Goal: Task Accomplishment & Management: Use online tool/utility

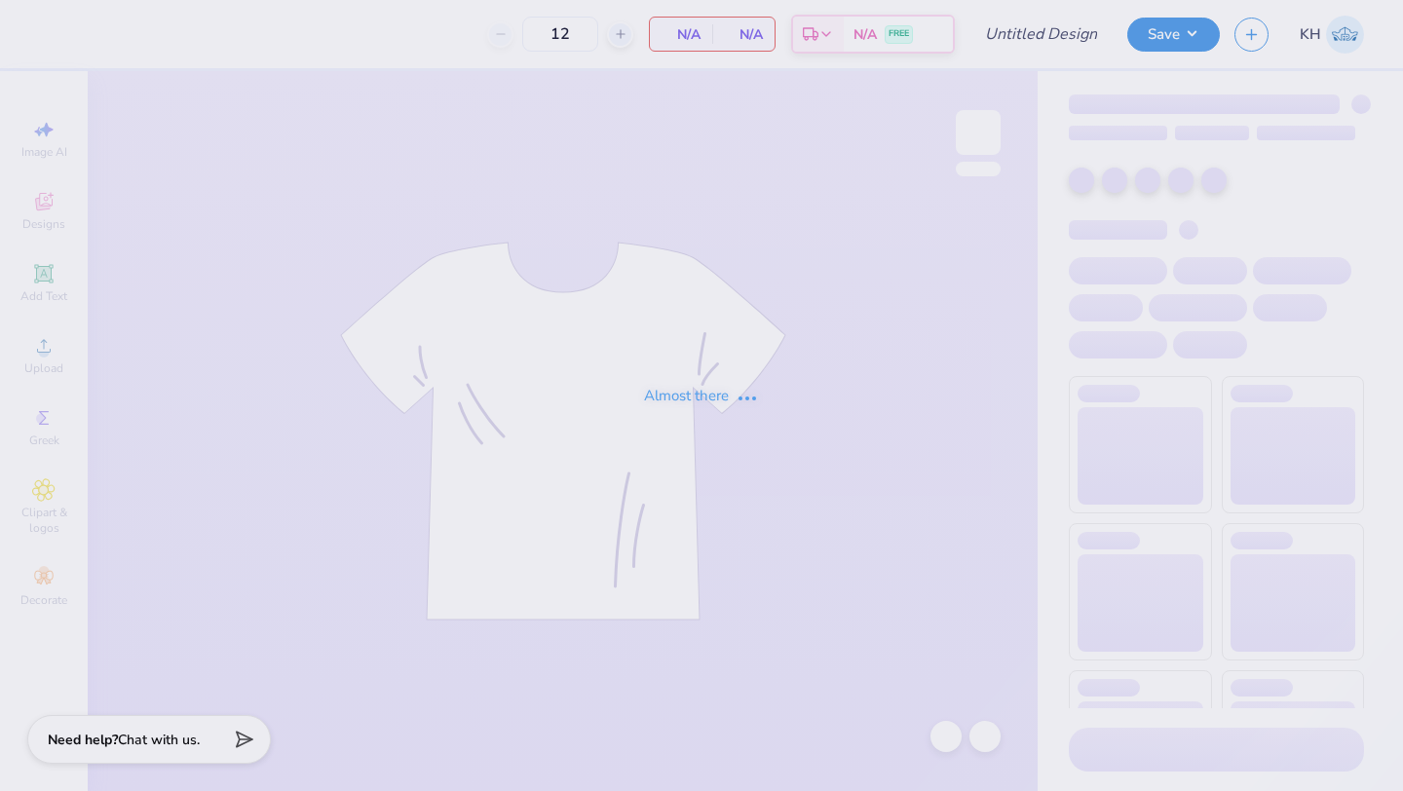
type input "surf themed bid day"
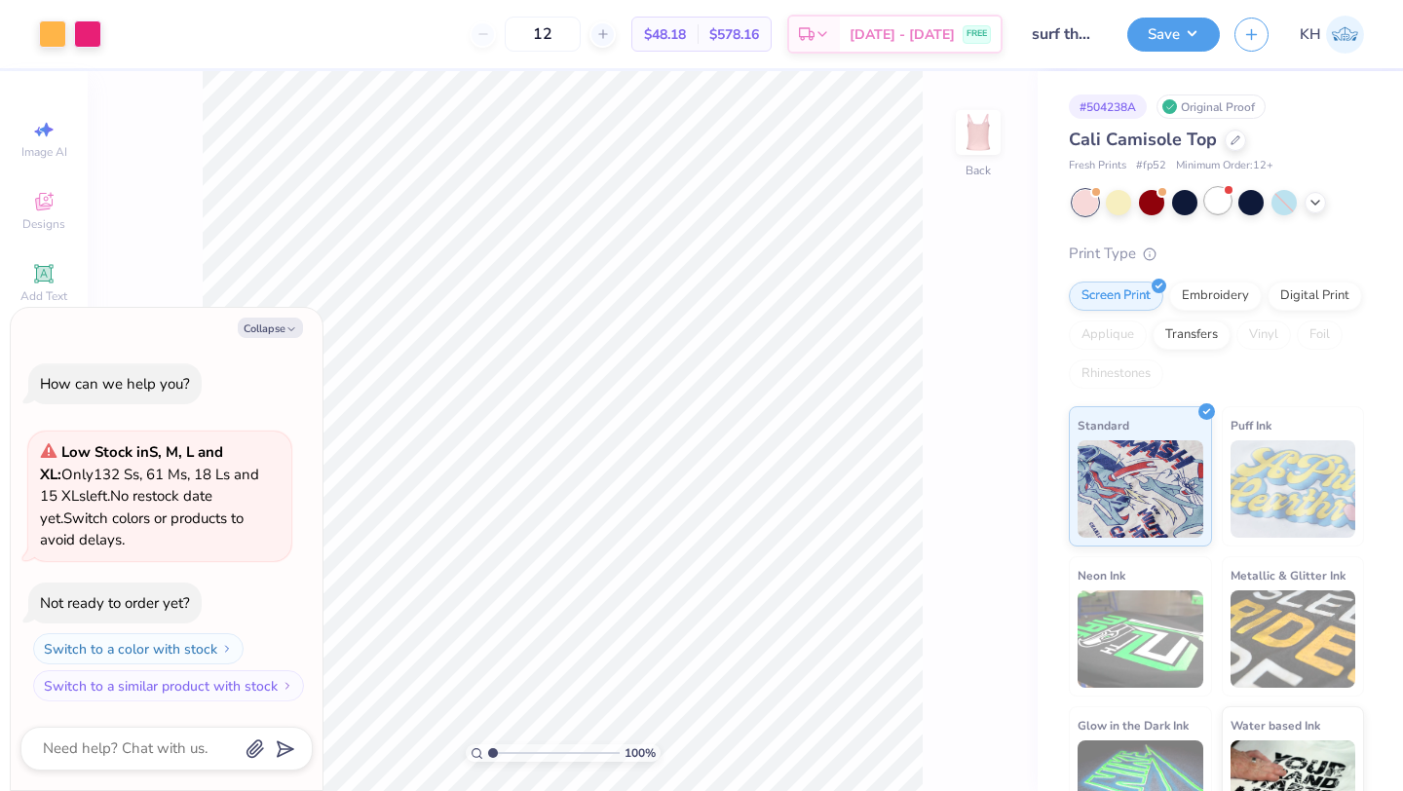
click at [1222, 201] on div at bounding box center [1217, 200] width 25 height 25
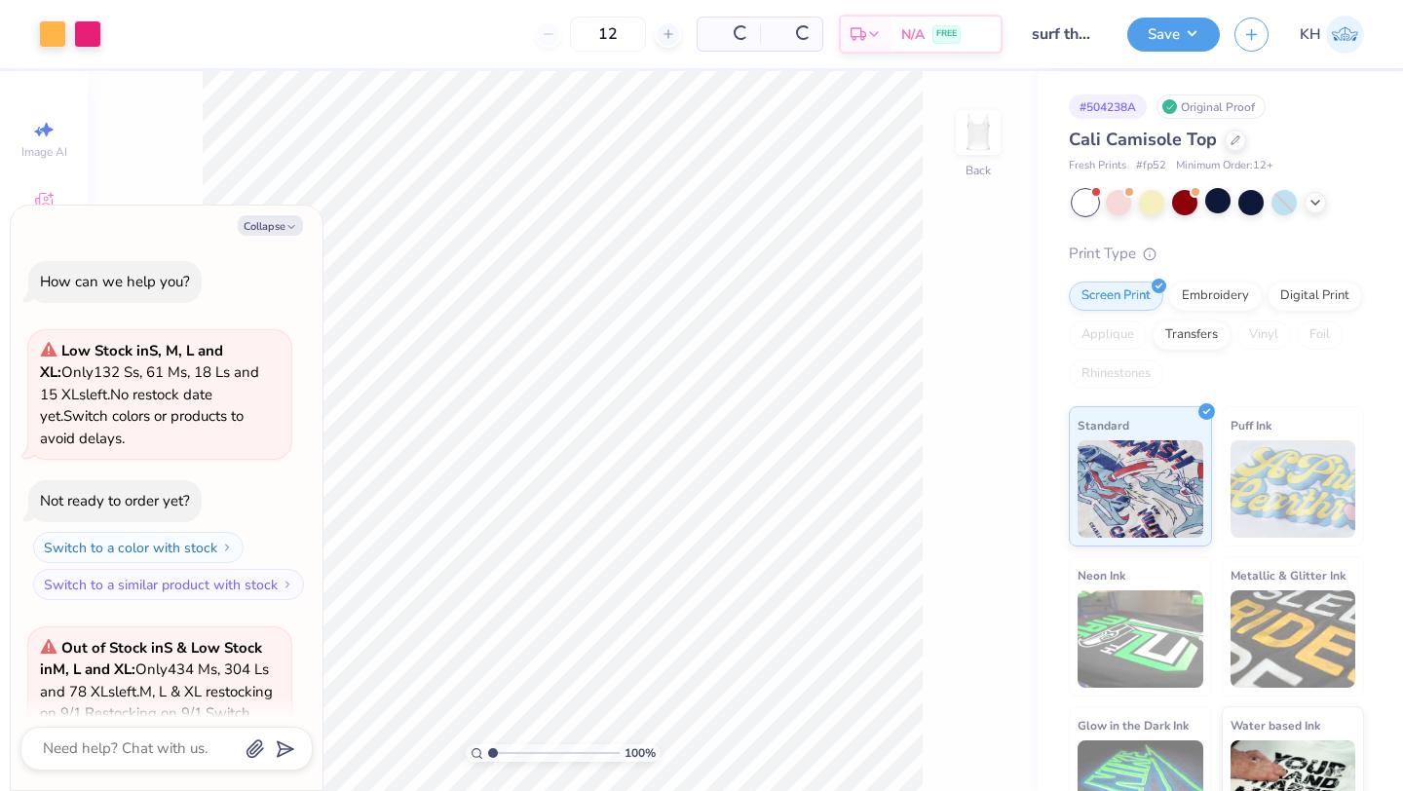
scroll to position [217, 0]
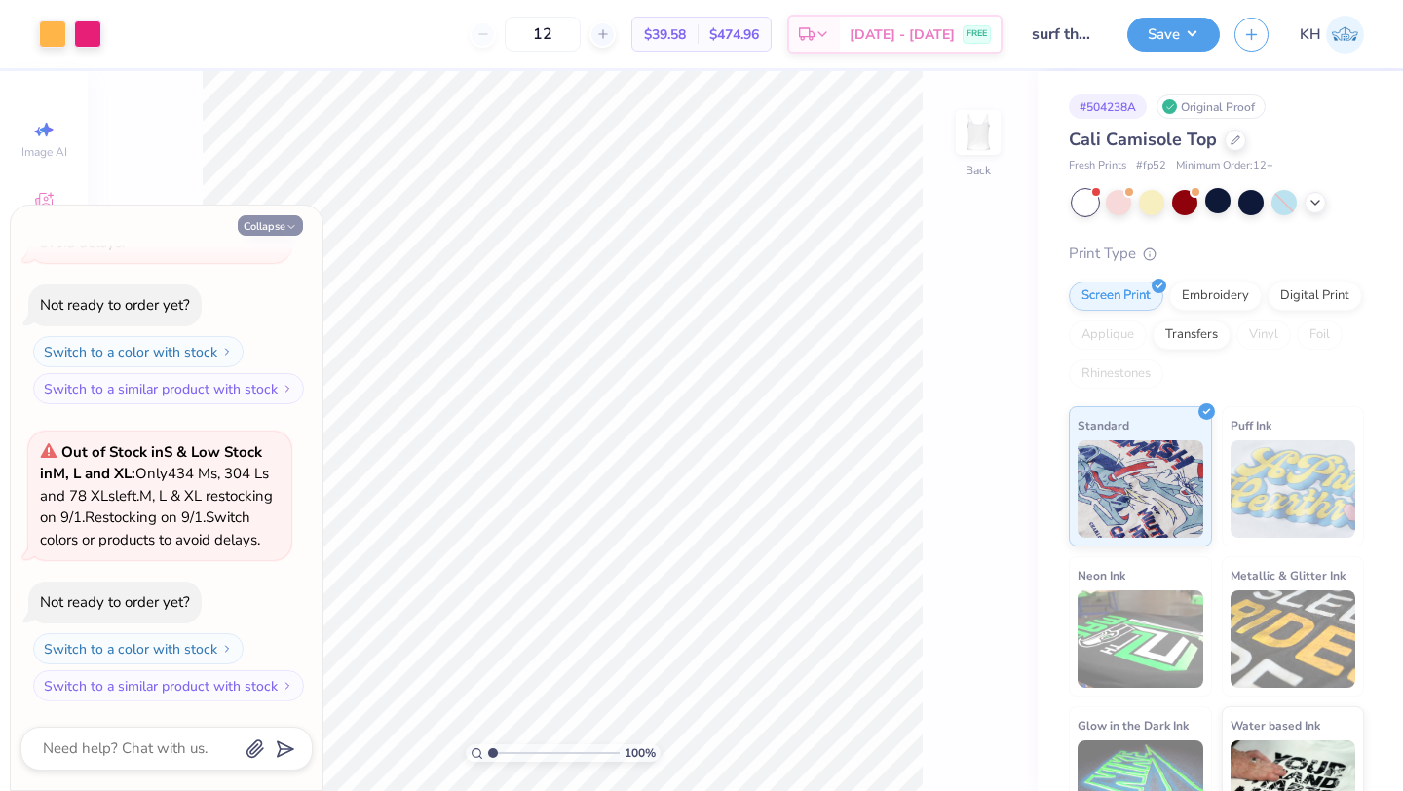
click at [276, 231] on button "Collapse" at bounding box center [270, 225] width 65 height 20
type textarea "x"
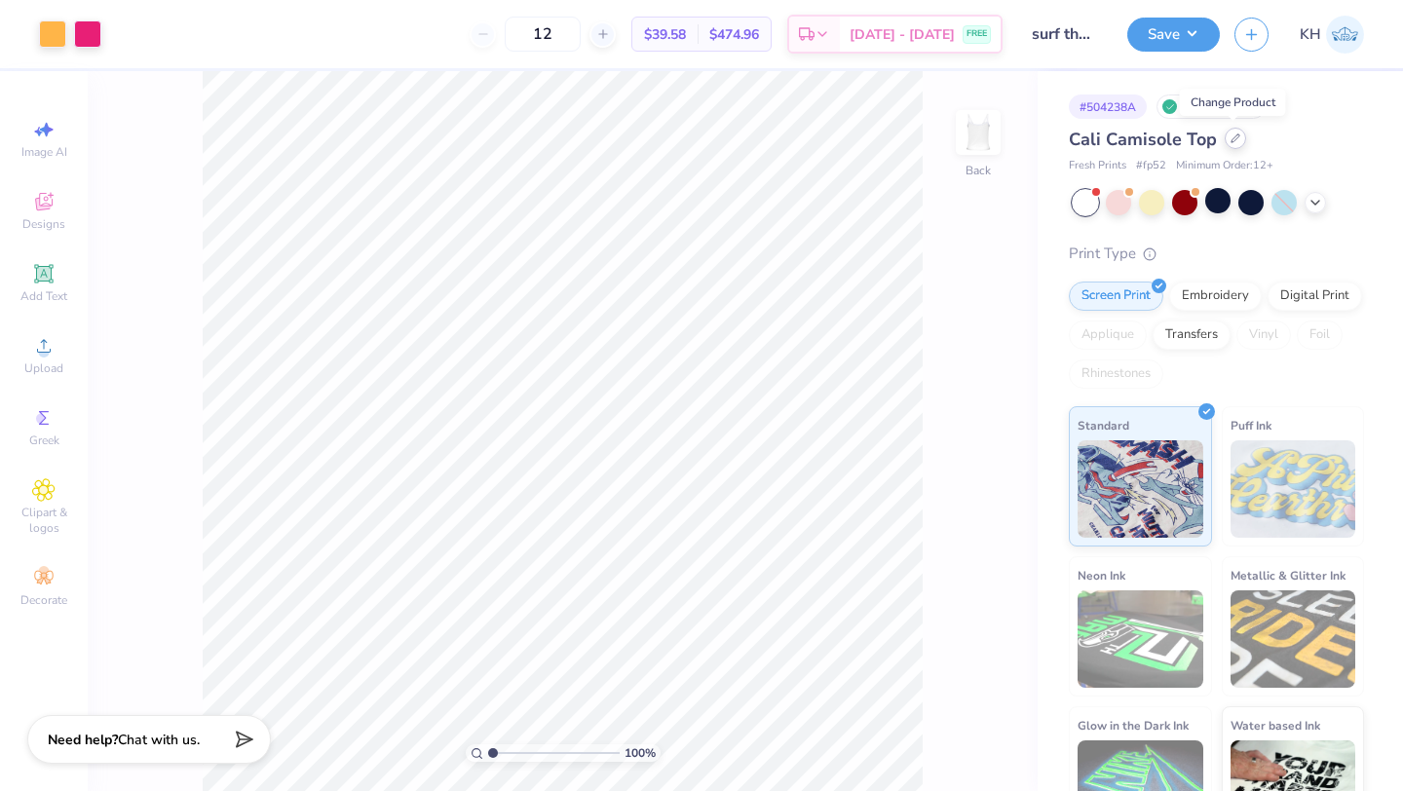
click at [1231, 142] on icon at bounding box center [1236, 138] width 10 height 10
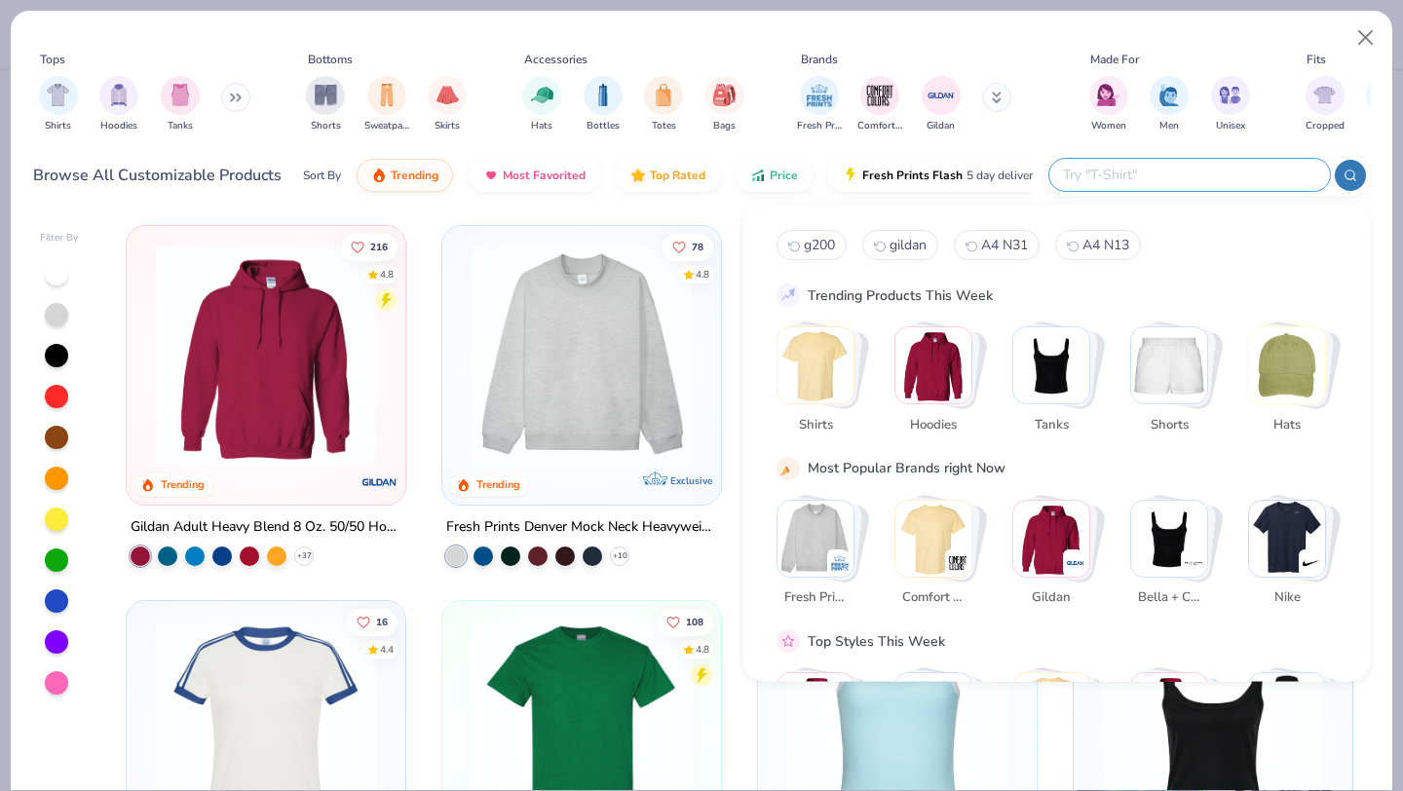
click at [1216, 175] on input "text" at bounding box center [1188, 175] width 255 height 22
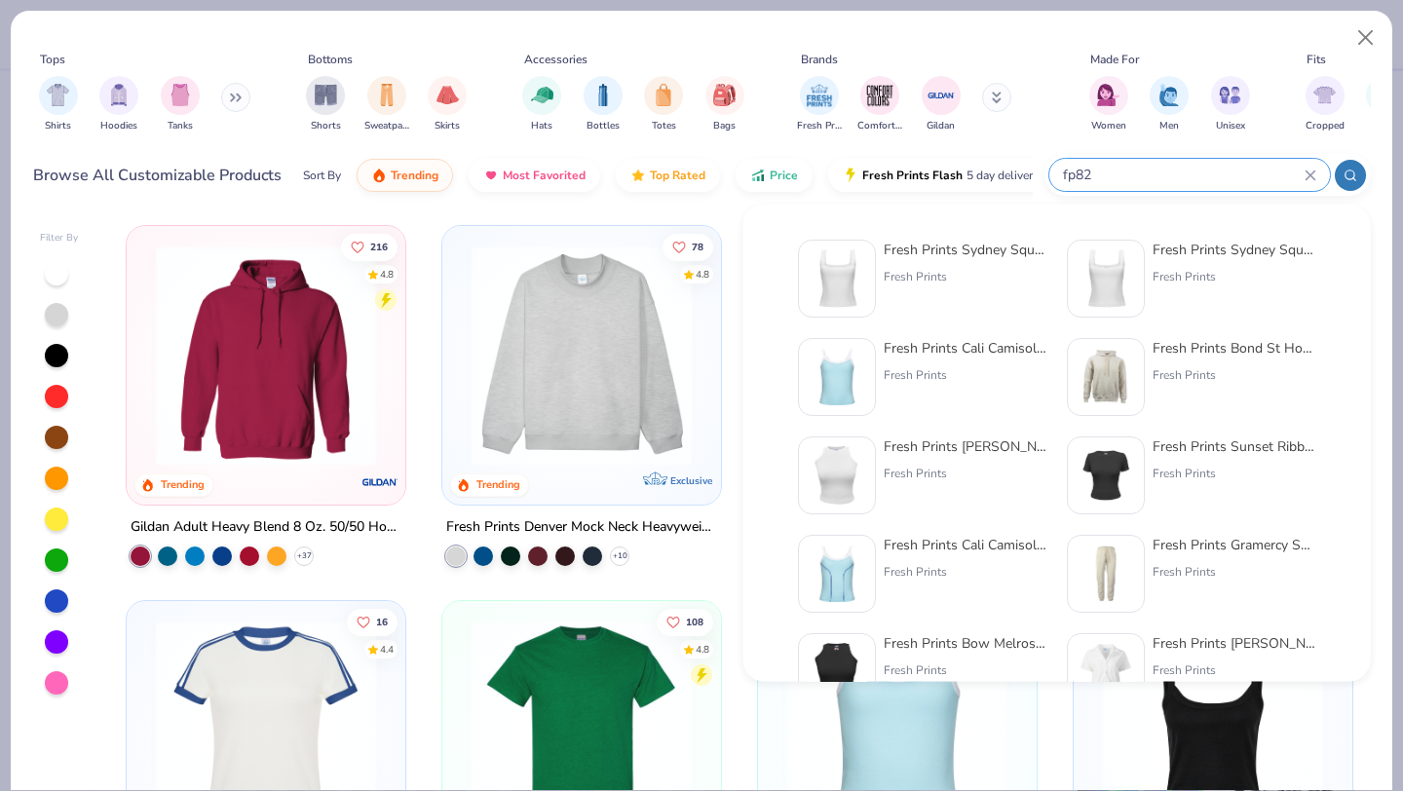
type input "fp82"
click at [984, 248] on div "Fresh Prints Sydney Square Neck Tank Top" at bounding box center [966, 250] width 164 height 20
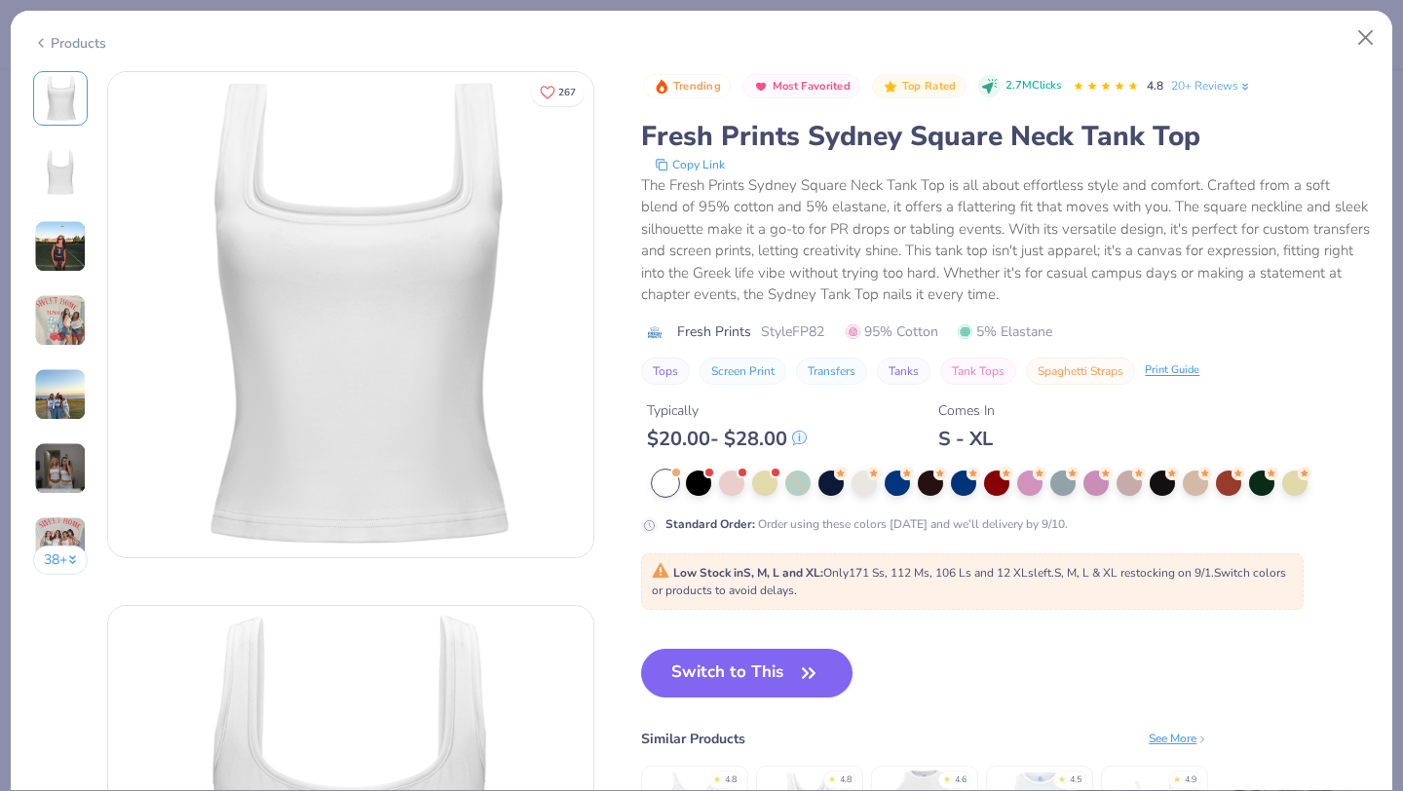
click at [54, 308] on img at bounding box center [60, 320] width 53 height 53
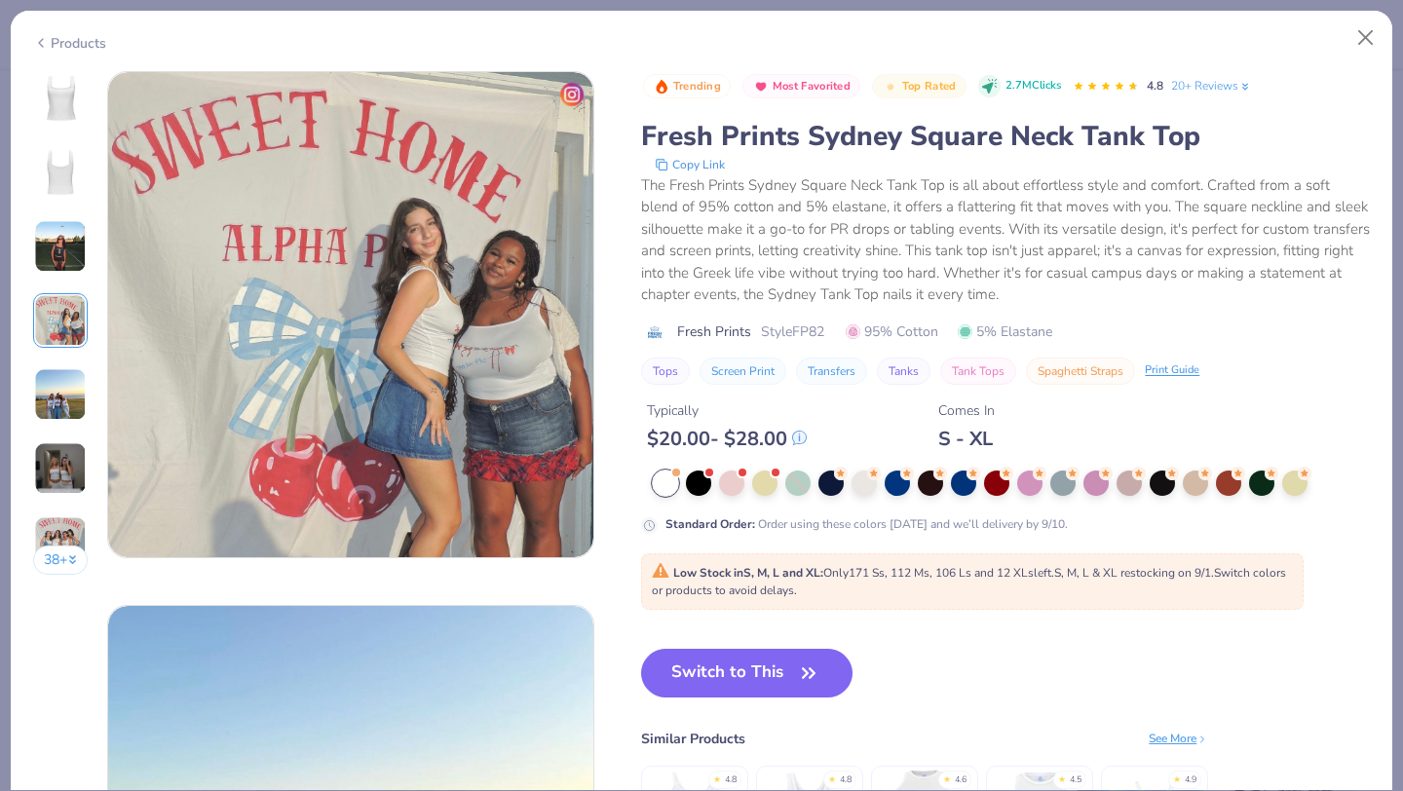
click at [66, 384] on img at bounding box center [60, 394] width 53 height 53
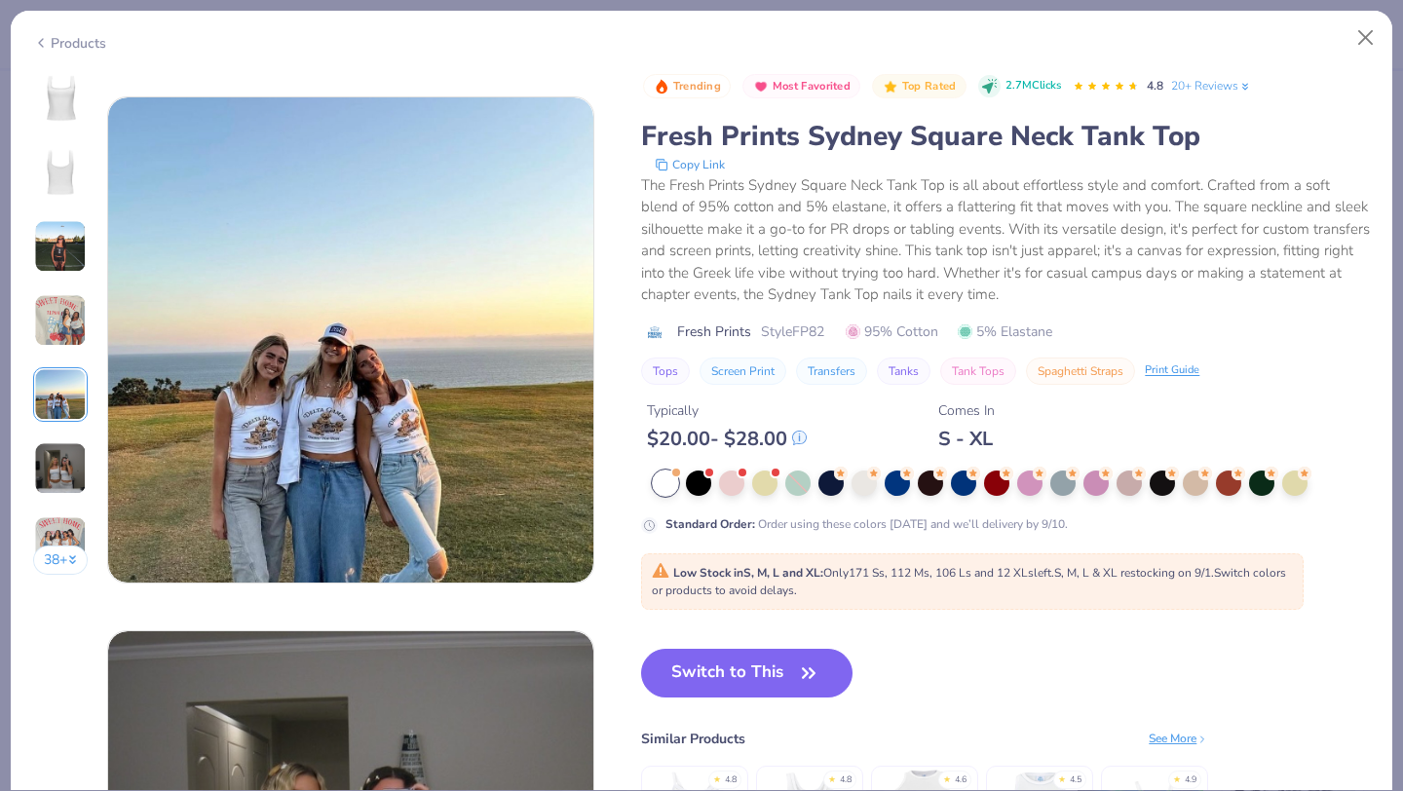
scroll to position [2136, 0]
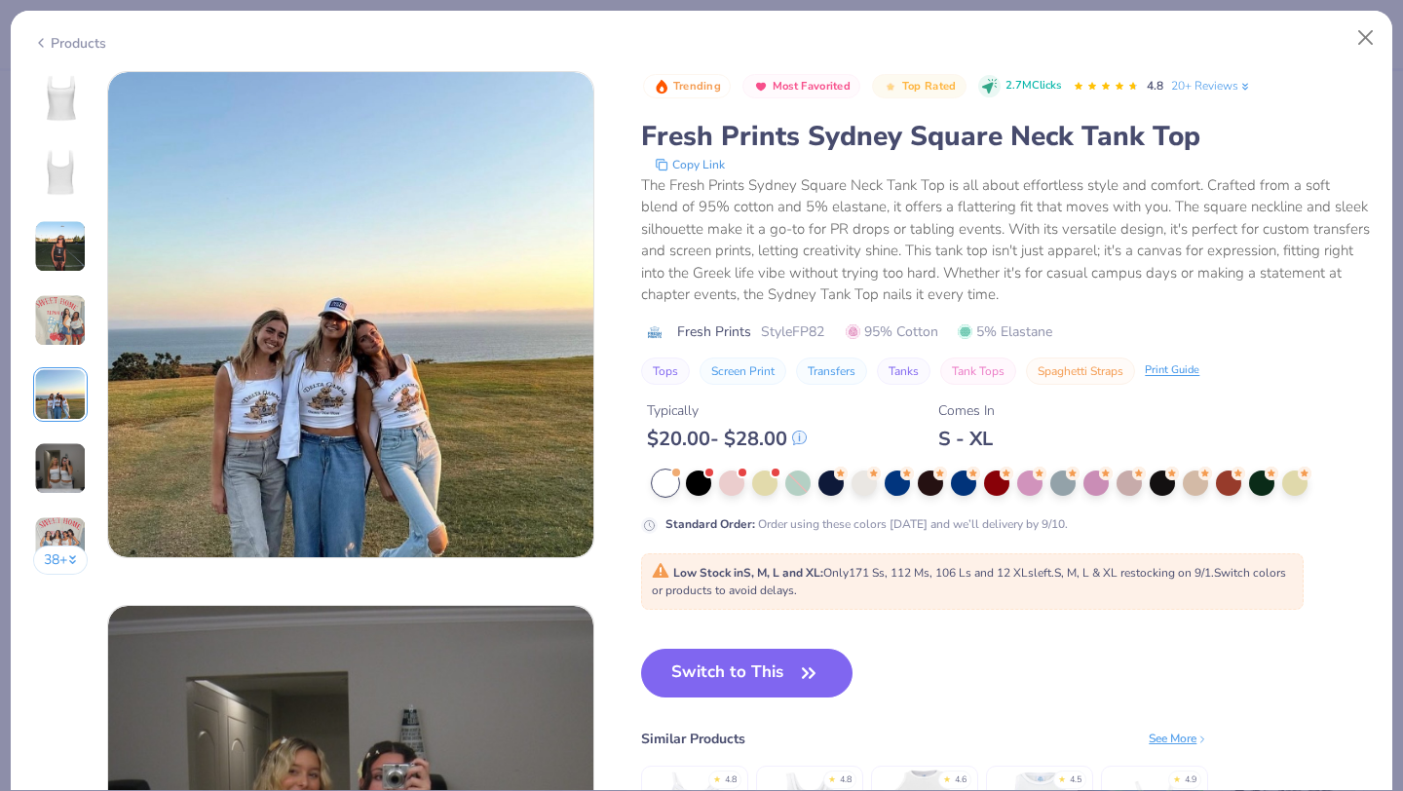
click at [59, 387] on img at bounding box center [60, 394] width 53 height 53
click at [64, 455] on img at bounding box center [60, 468] width 53 height 53
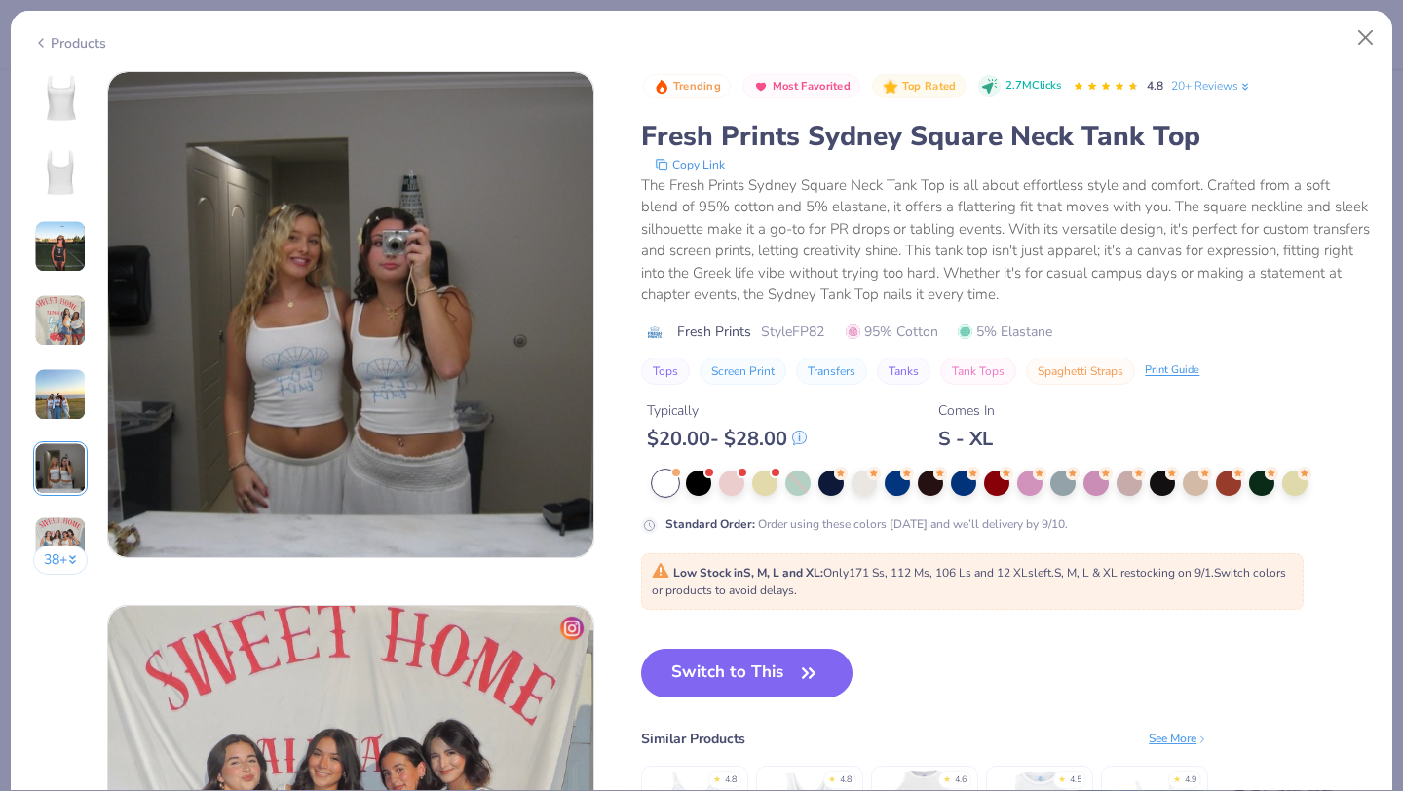
click at [71, 103] on img at bounding box center [60, 98] width 47 height 47
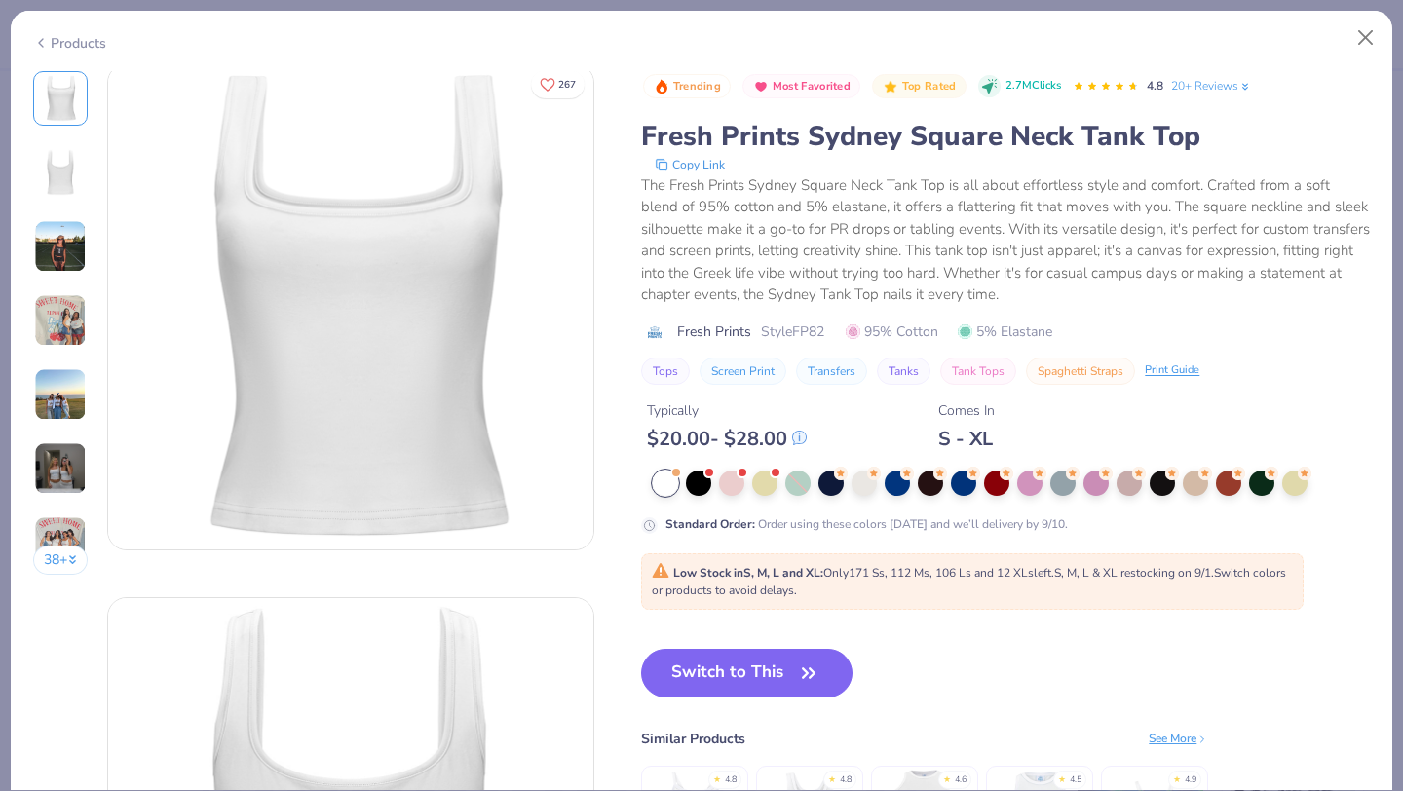
scroll to position [0, 0]
click at [1363, 43] on button "Close" at bounding box center [1366, 37] width 37 height 37
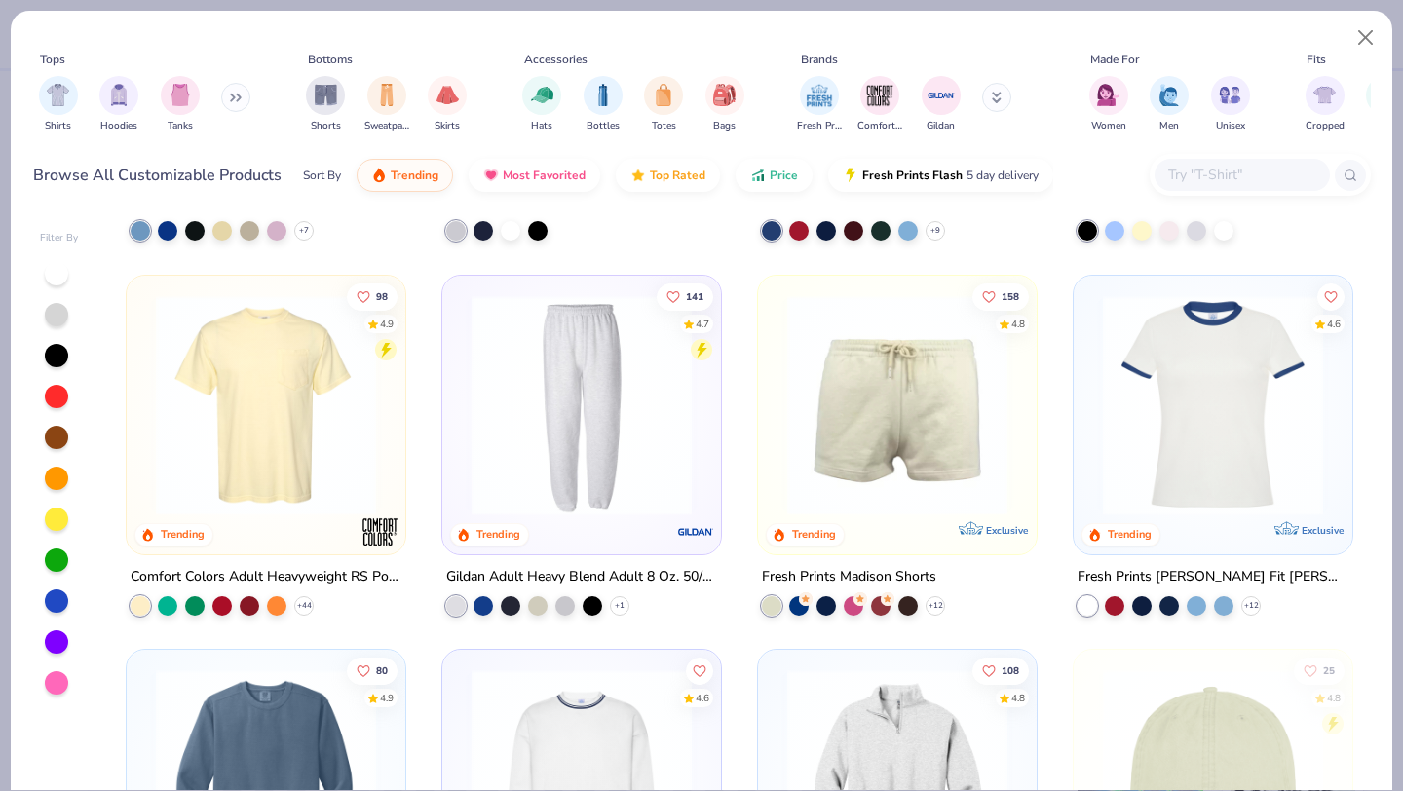
scroll to position [2204, 0]
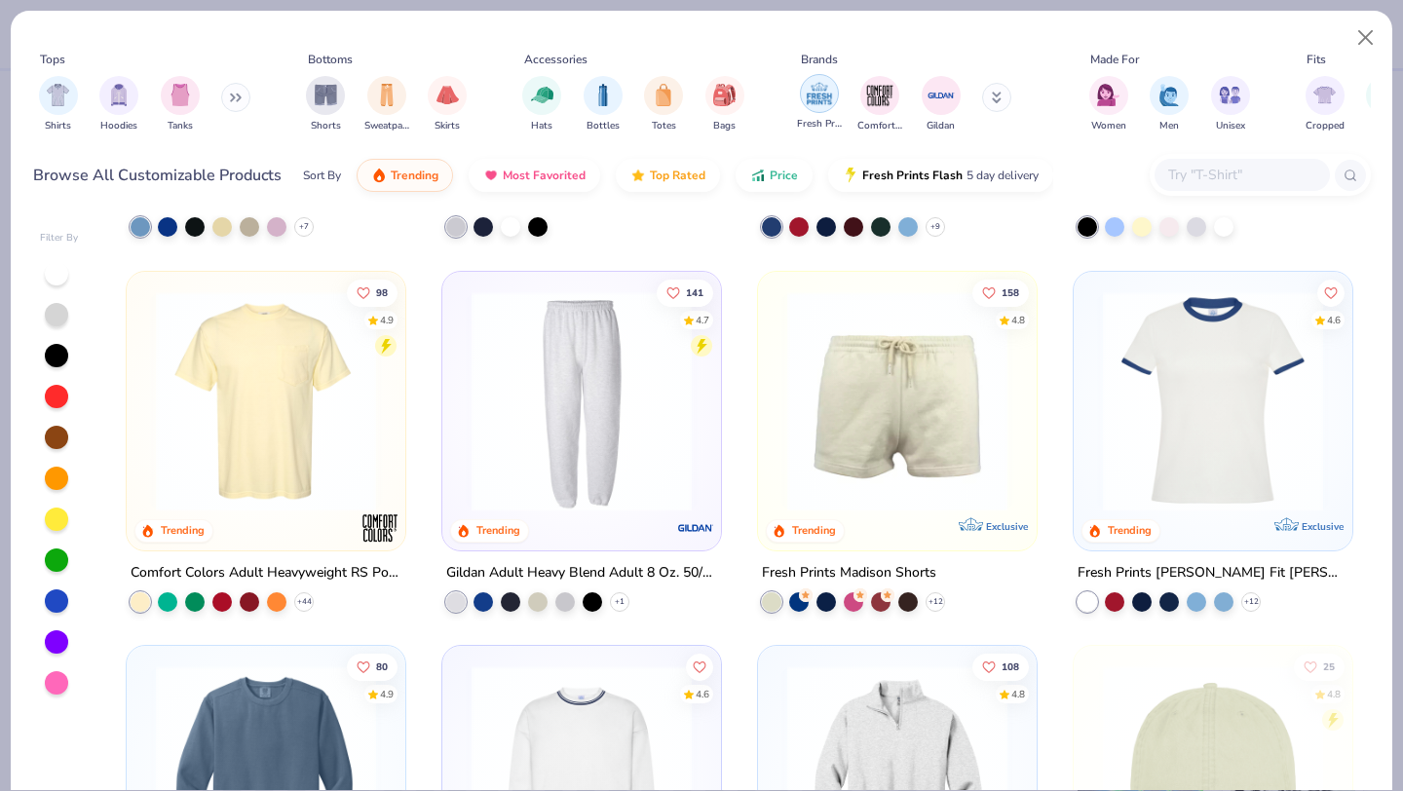
click at [825, 92] on img "filter for Fresh Prints" at bounding box center [819, 93] width 29 height 29
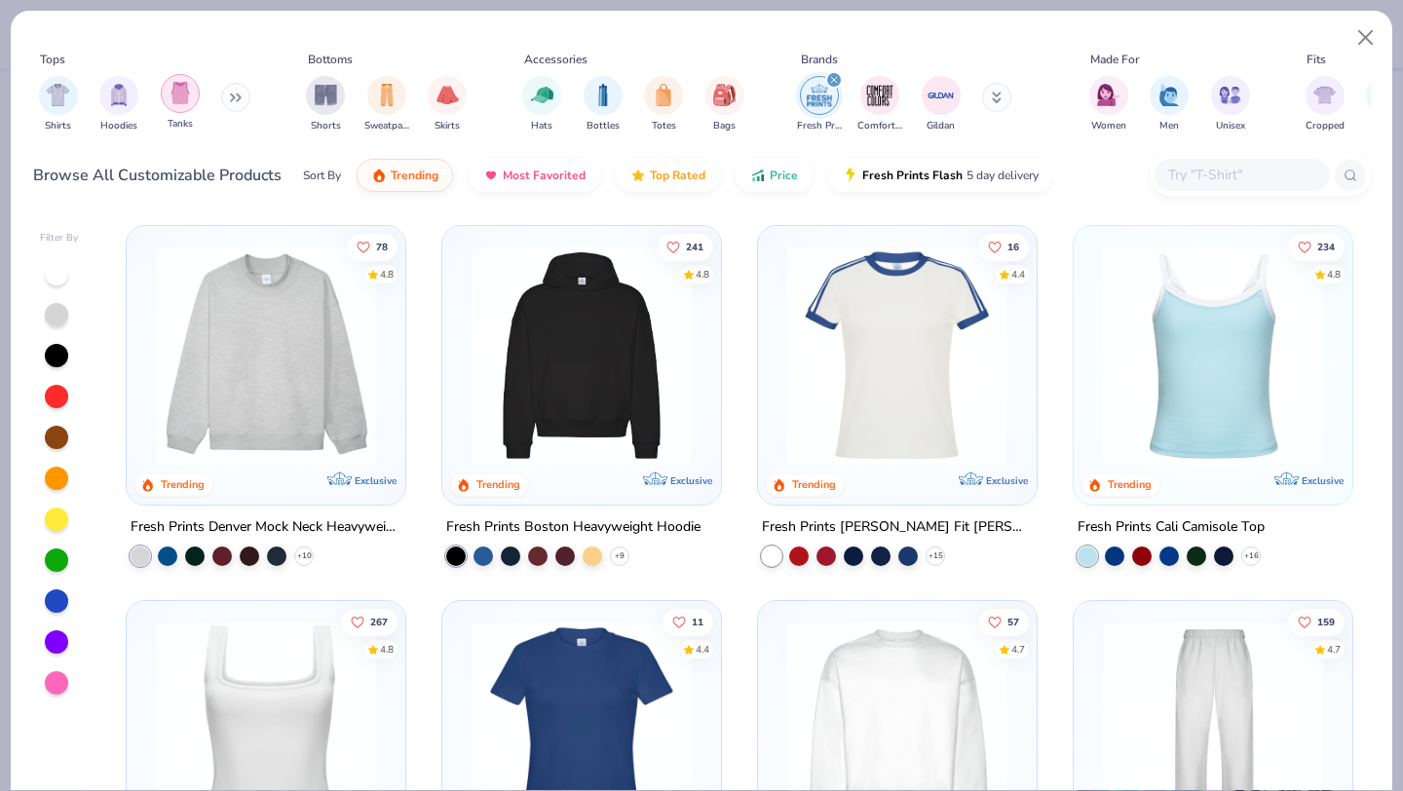
click at [169, 90] on div "filter for Tanks" at bounding box center [180, 93] width 39 height 39
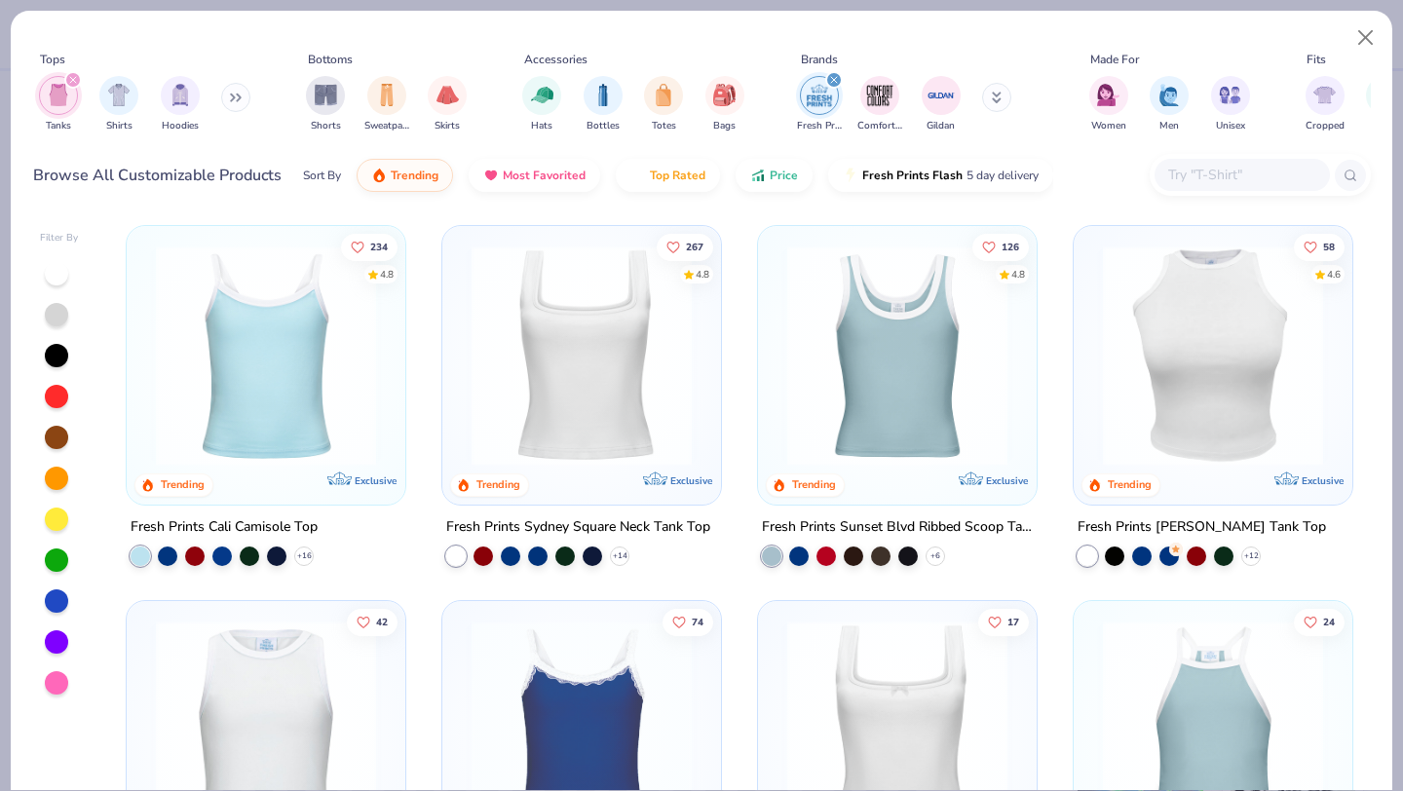
click at [901, 410] on img at bounding box center [898, 356] width 240 height 220
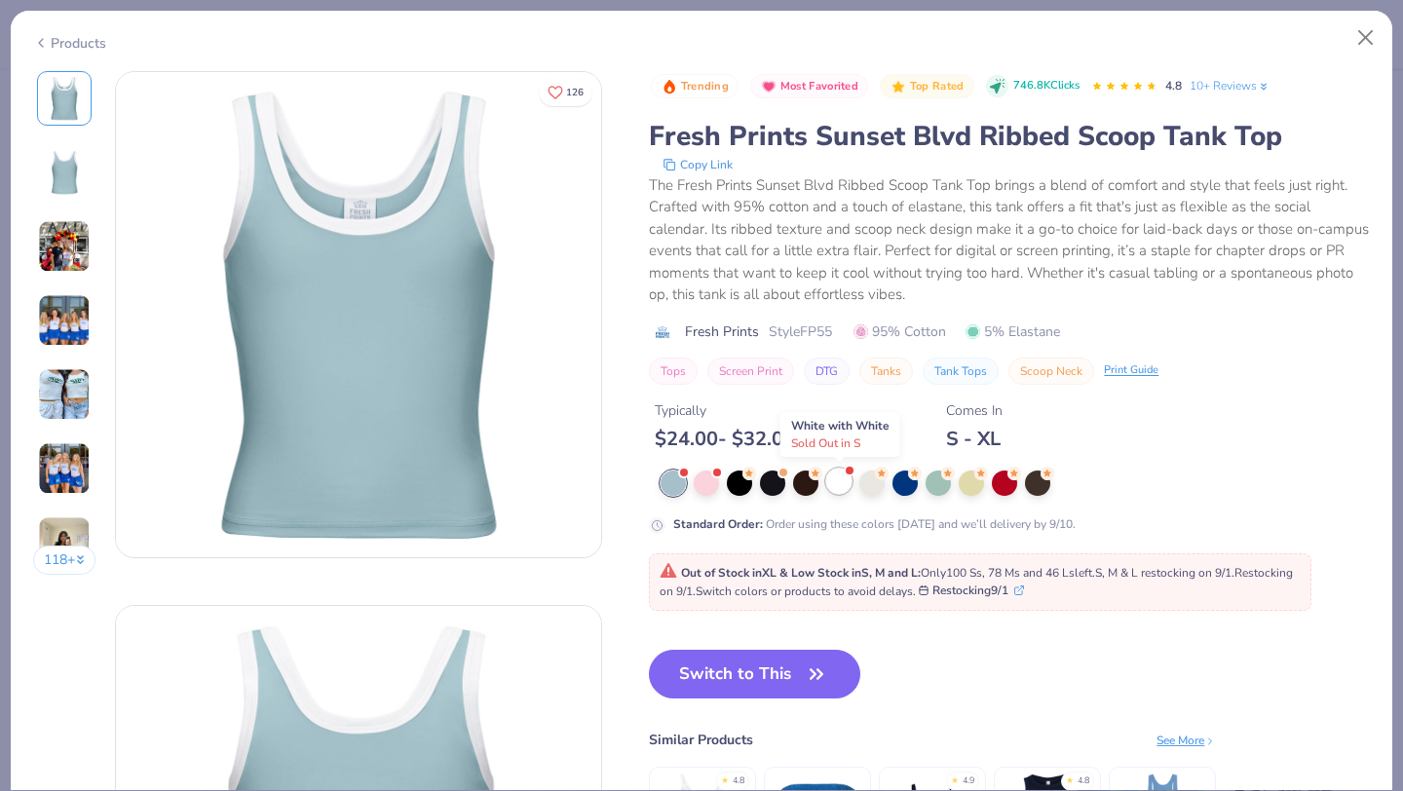
click at [840, 482] on div at bounding box center [838, 481] width 25 height 25
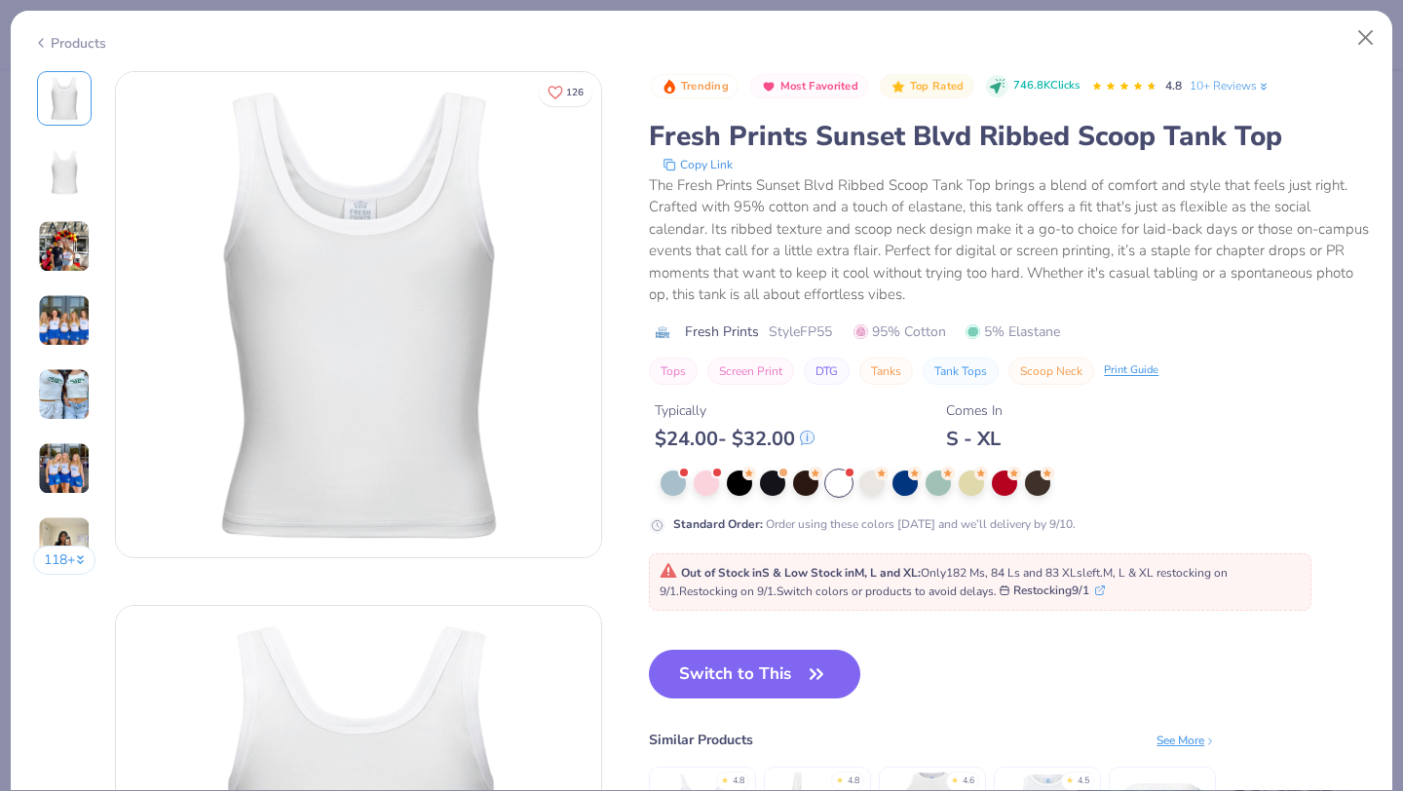
click at [40, 42] on icon at bounding box center [41, 42] width 16 height 23
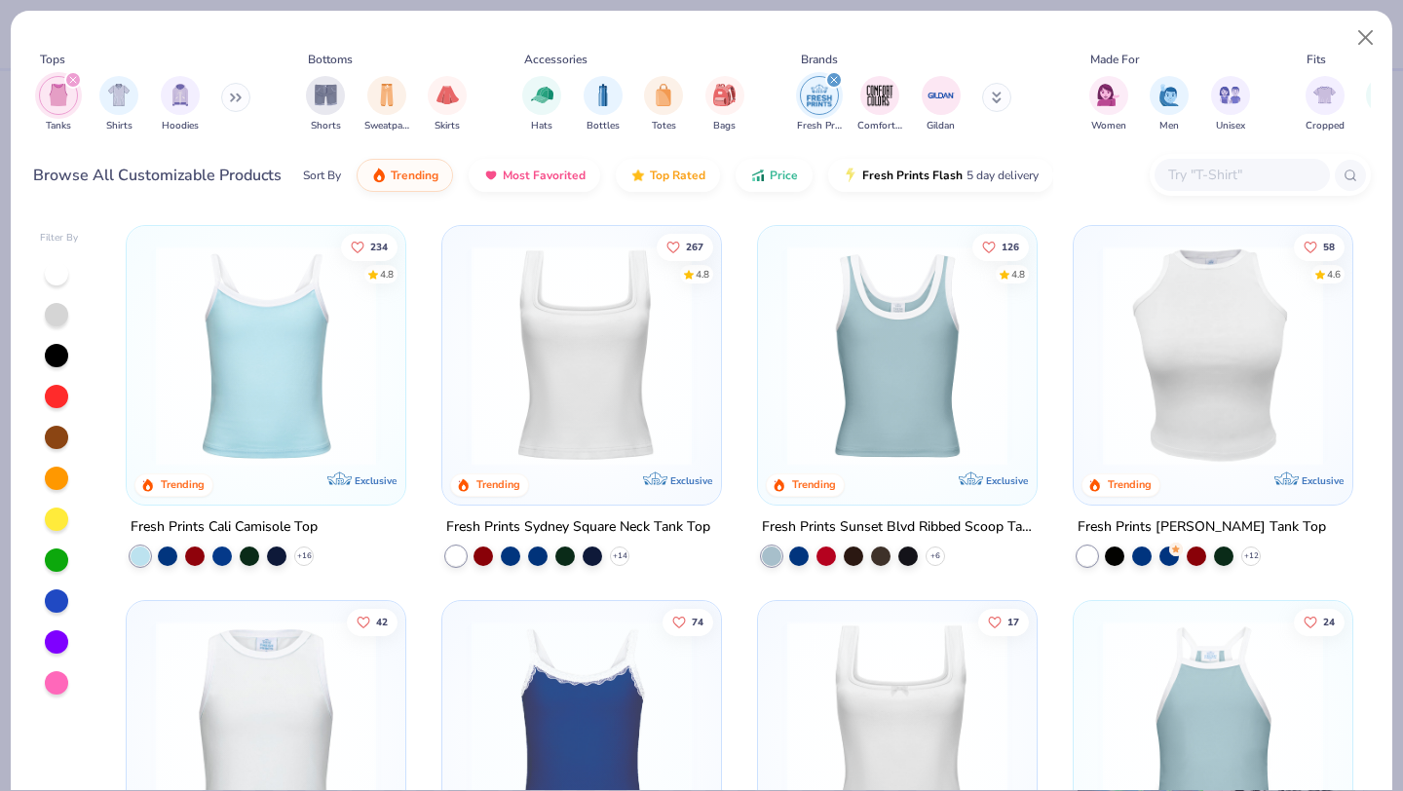
click at [297, 348] on img at bounding box center [266, 356] width 240 height 220
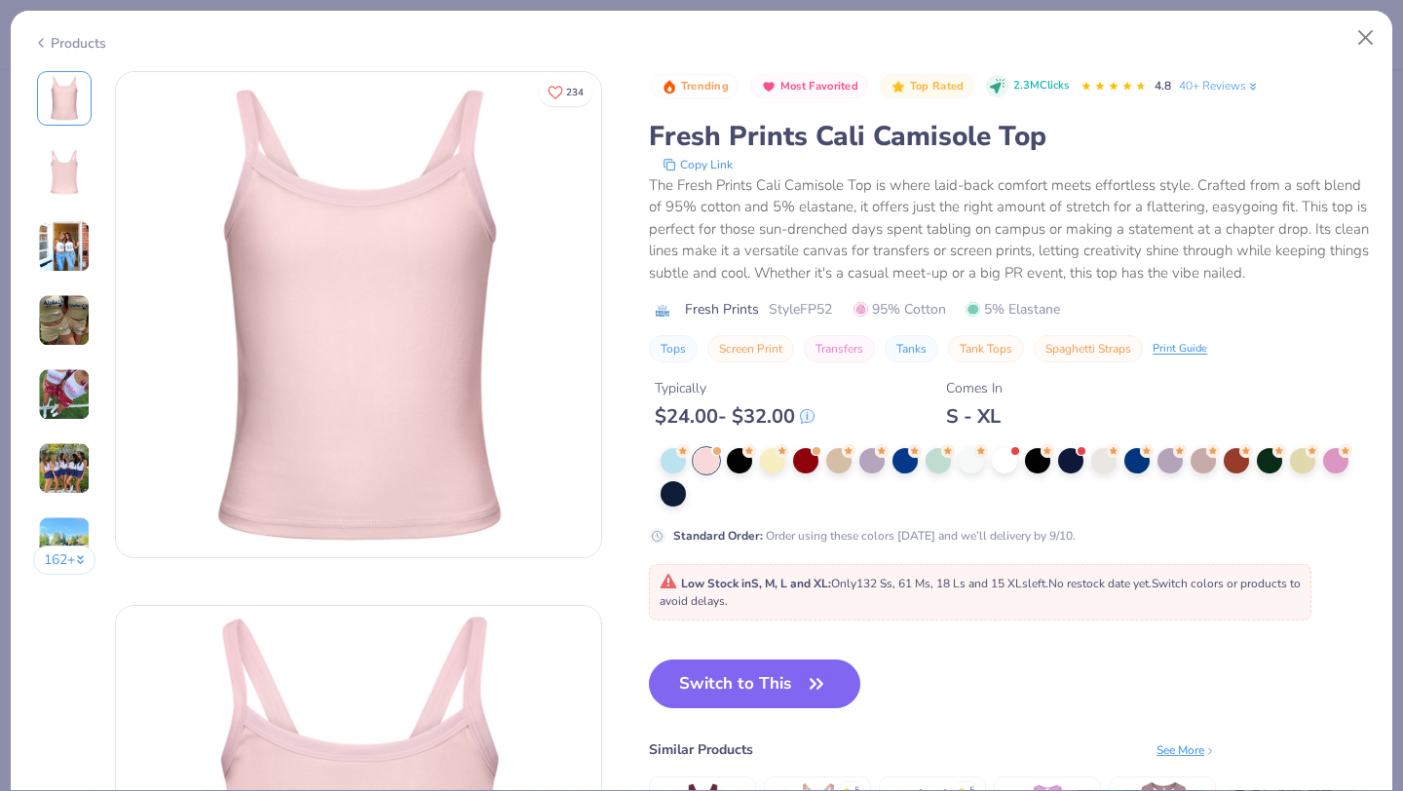
click at [73, 245] on img at bounding box center [64, 246] width 53 height 53
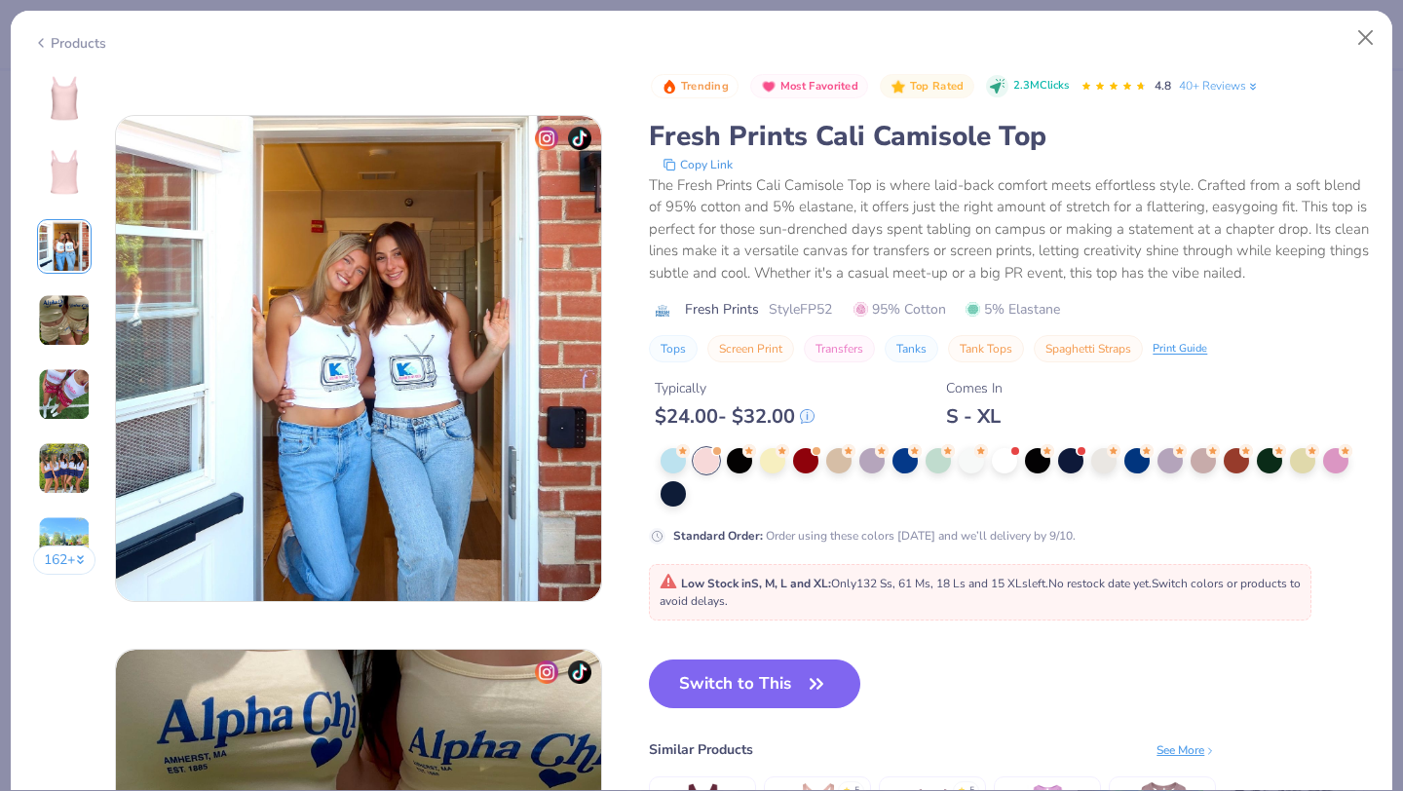
scroll to position [1068, 0]
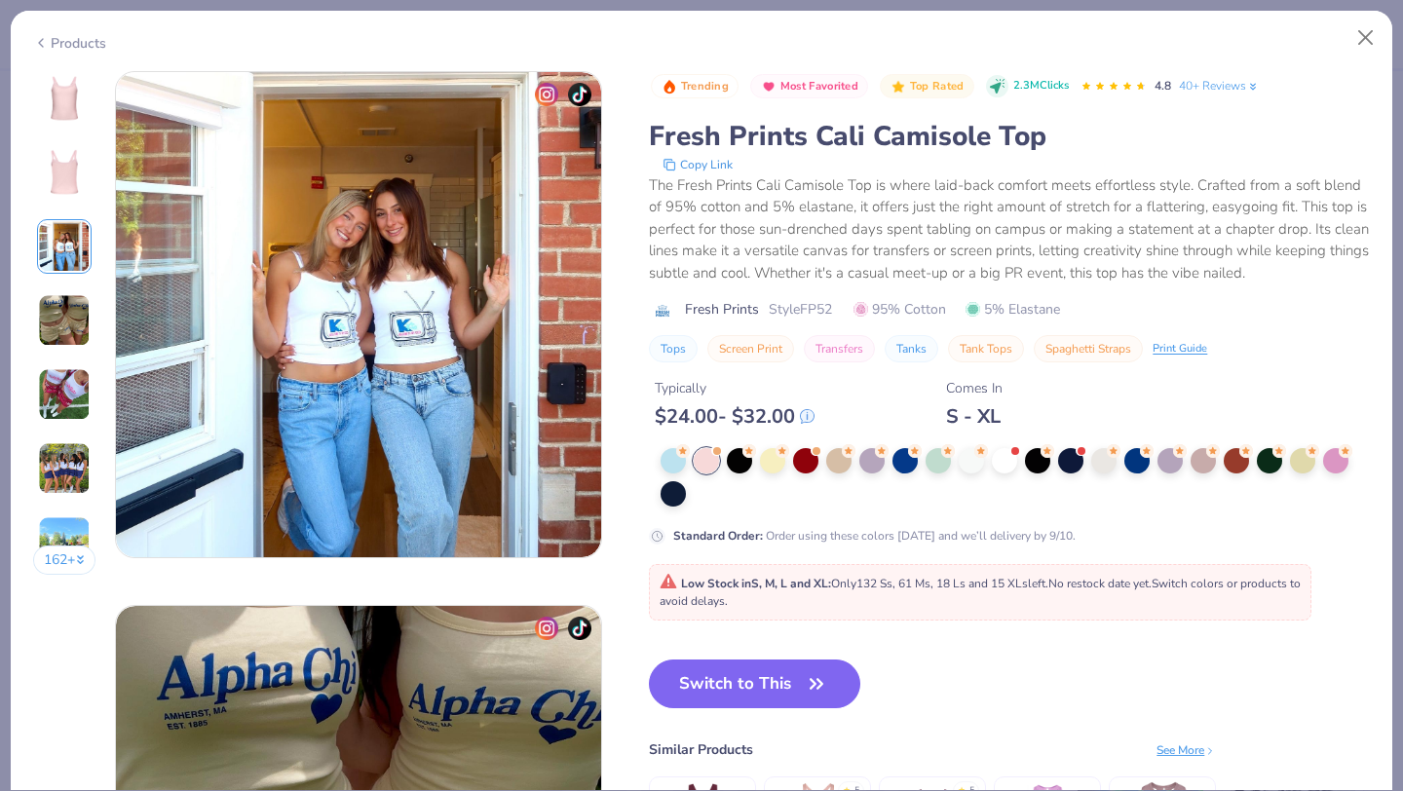
click at [67, 318] on img at bounding box center [64, 320] width 53 height 53
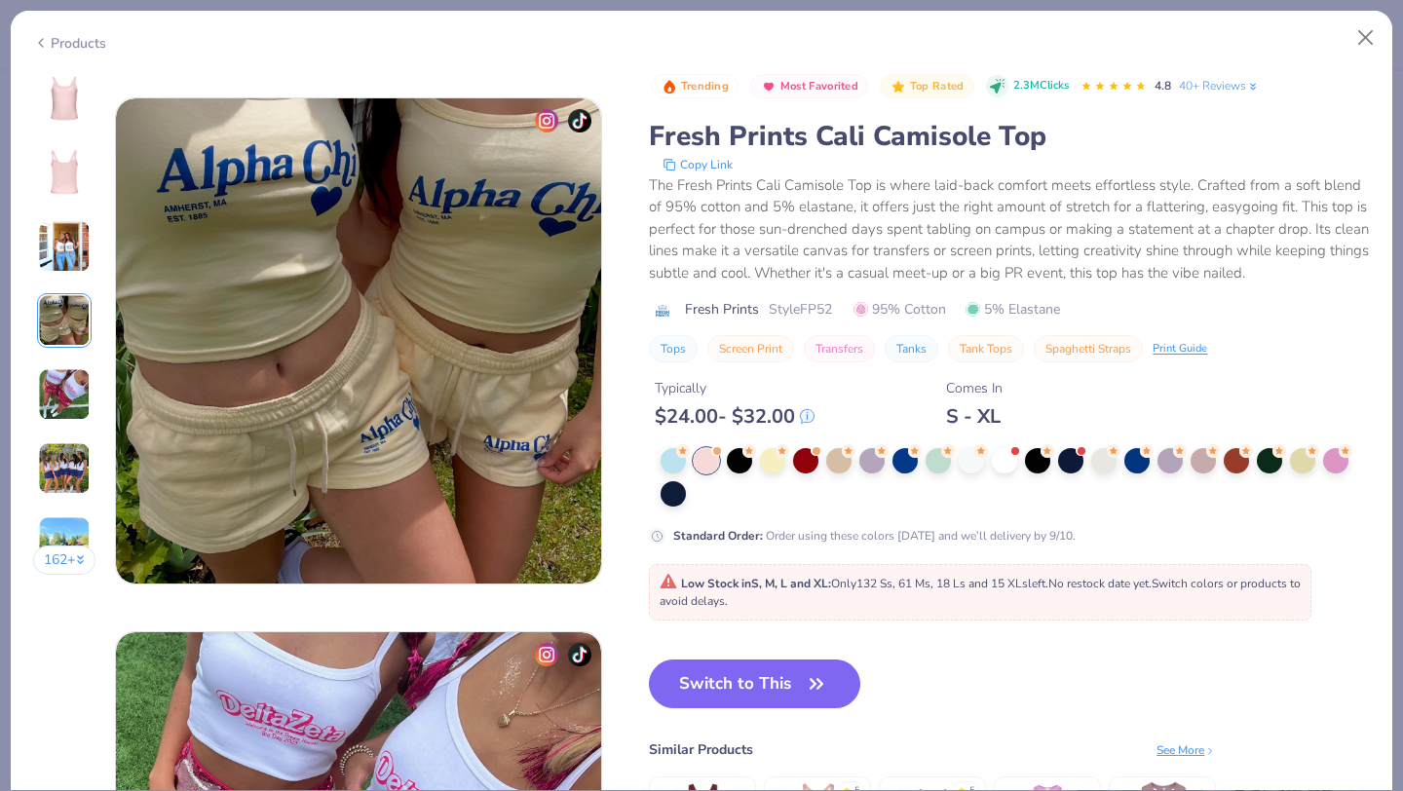
scroll to position [1602, 0]
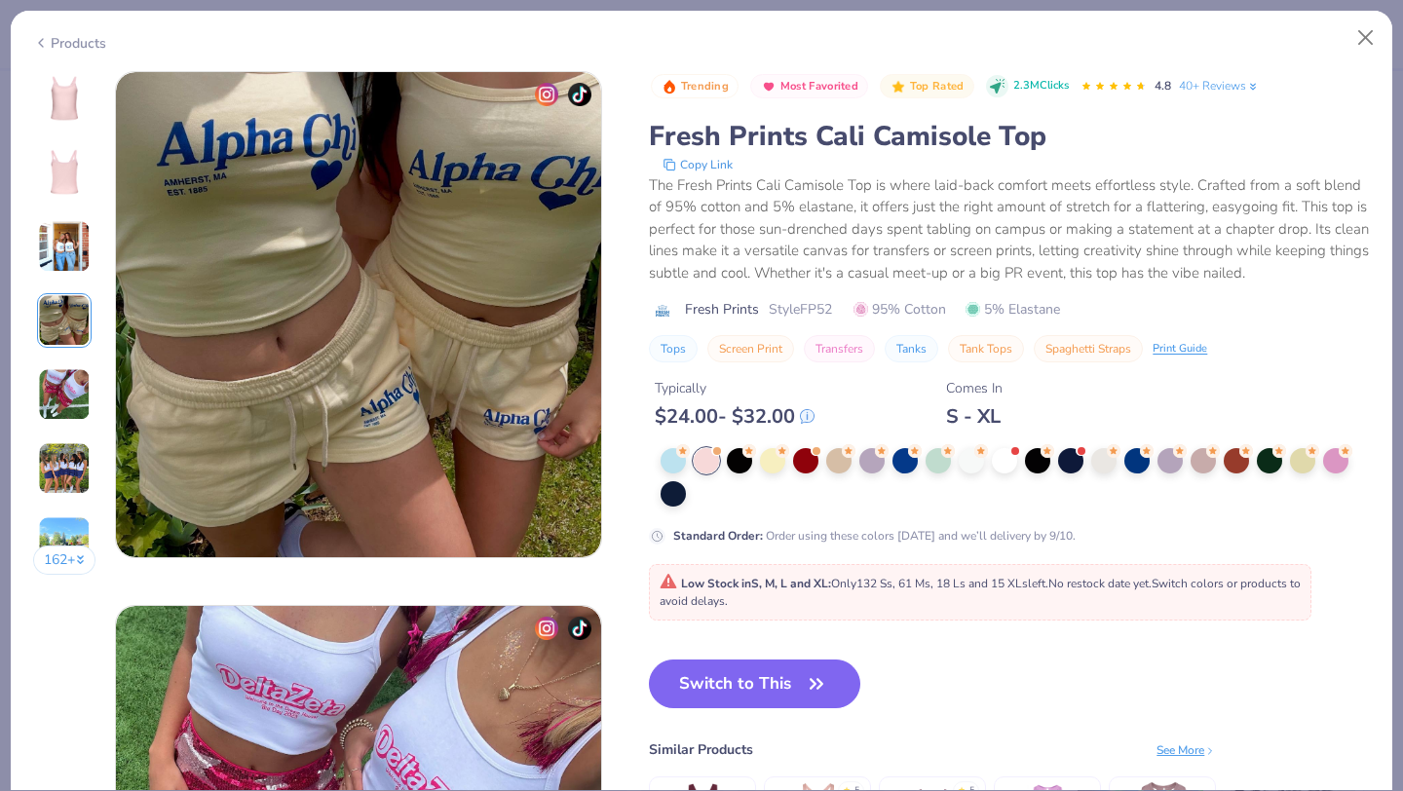
click at [64, 400] on img at bounding box center [64, 394] width 53 height 53
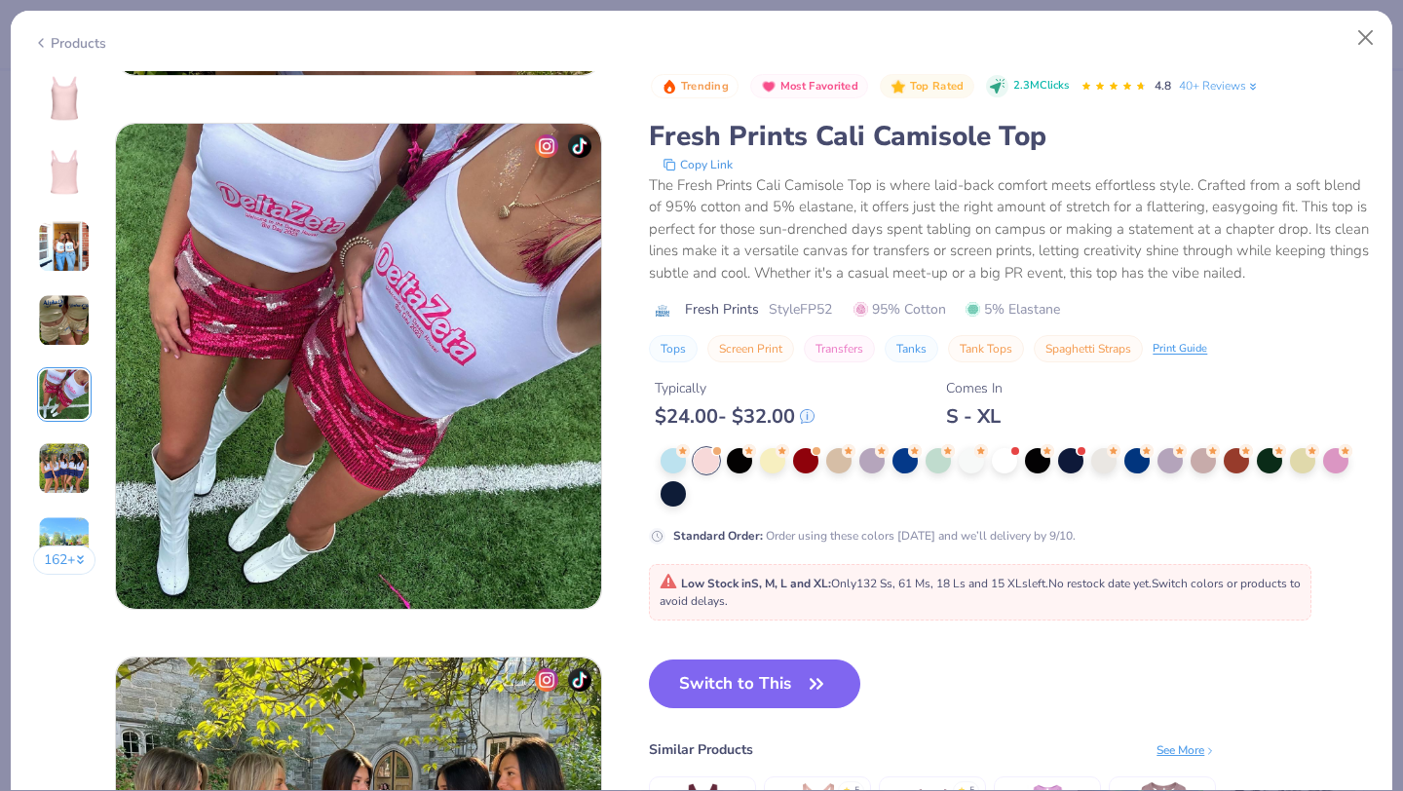
scroll to position [2136, 0]
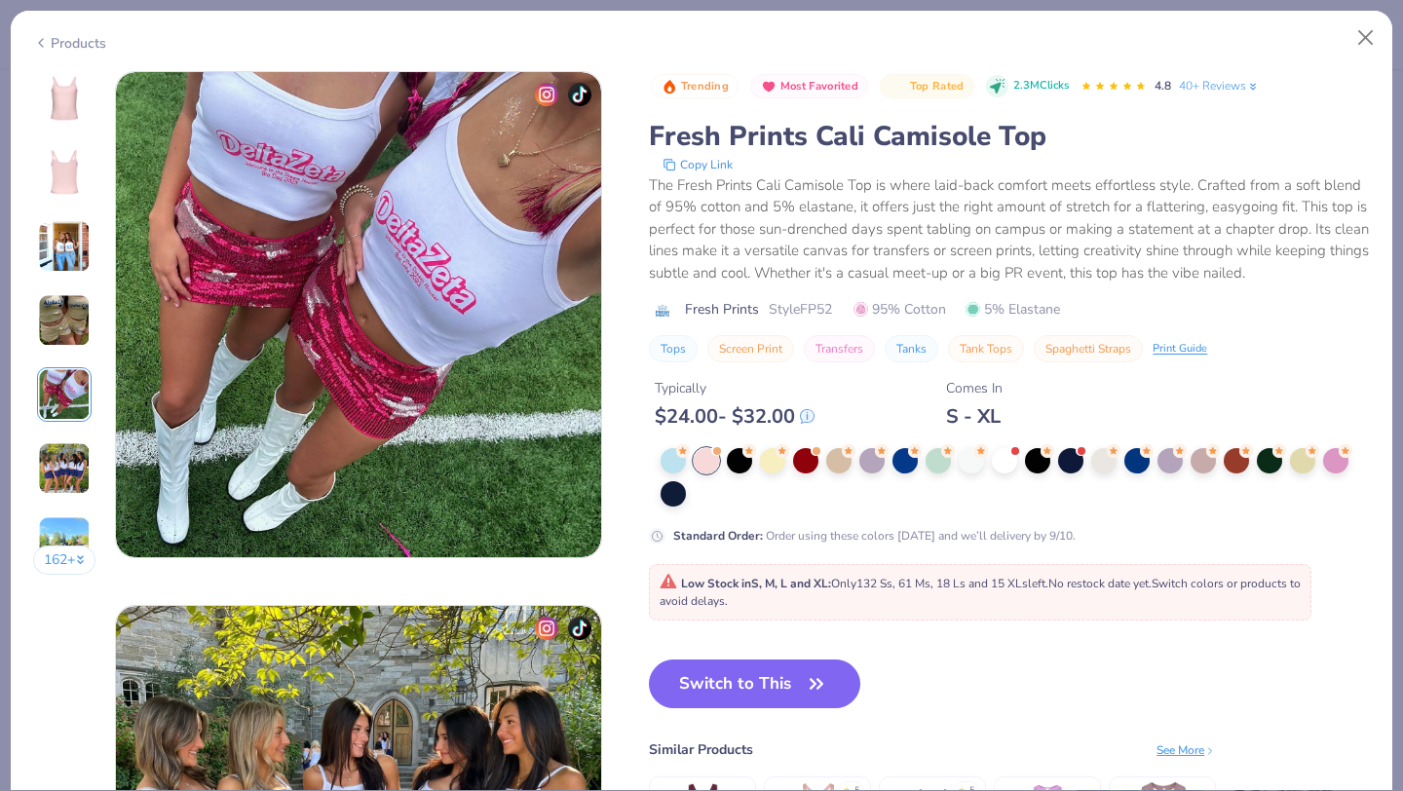
click at [66, 443] on img at bounding box center [64, 468] width 53 height 53
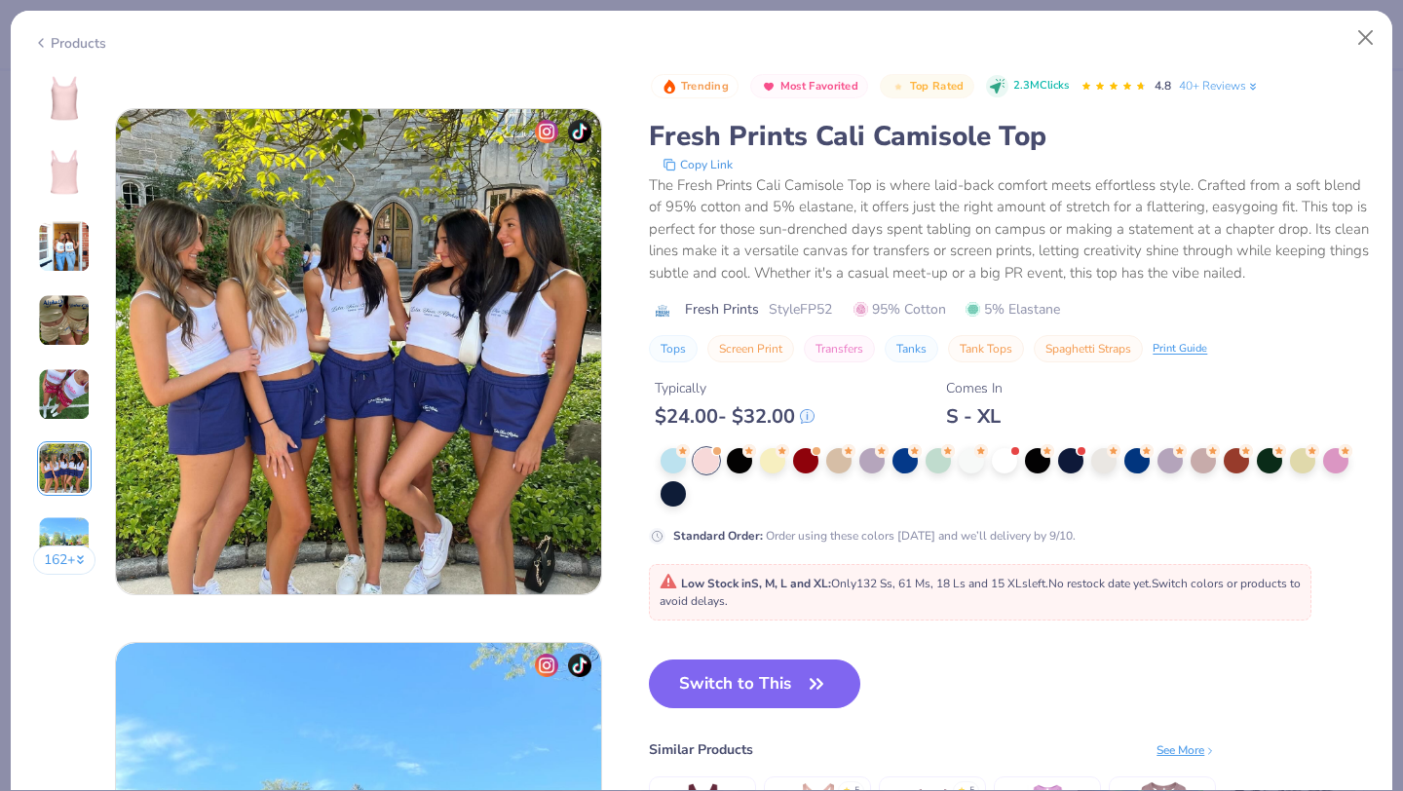
scroll to position [2670, 0]
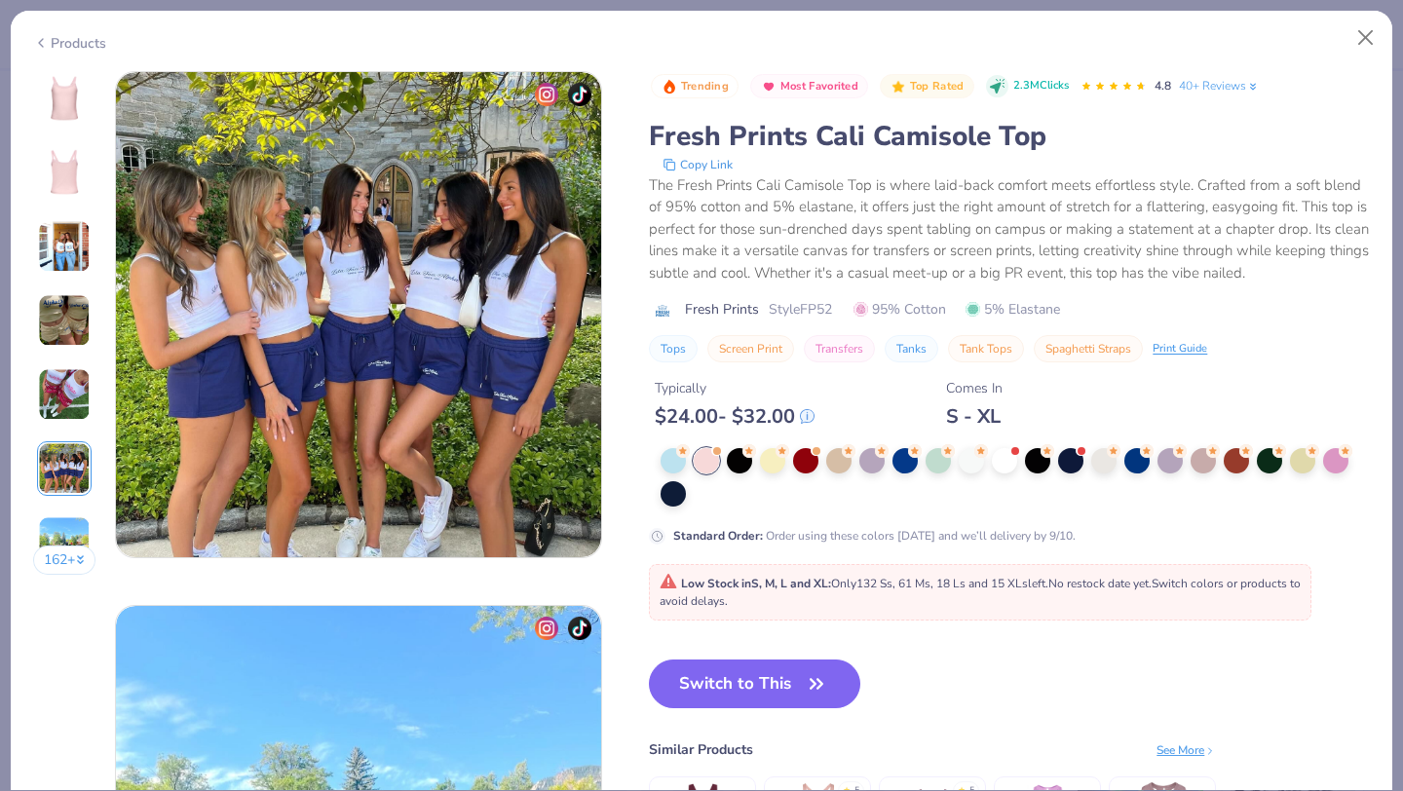
click at [80, 94] on img at bounding box center [64, 98] width 47 height 47
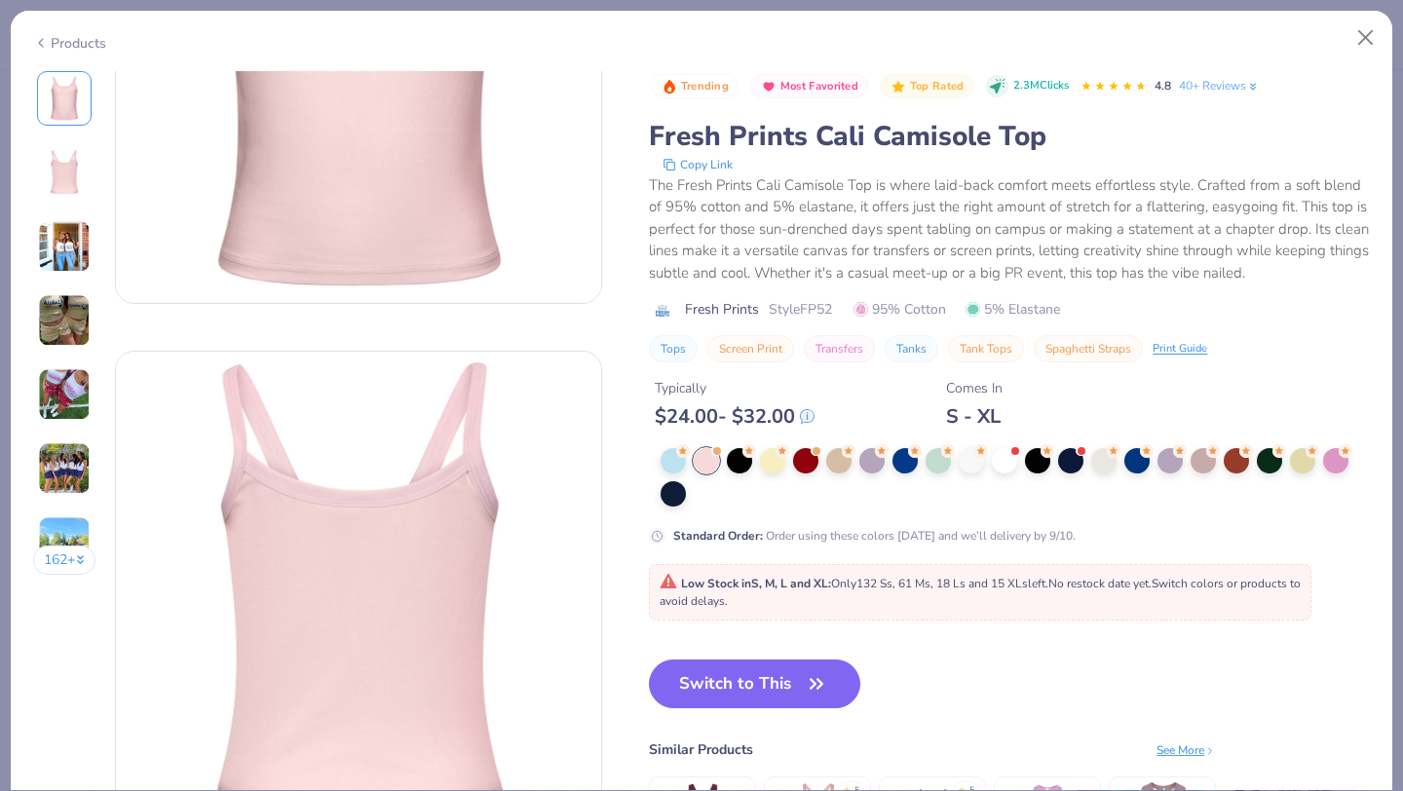
scroll to position [0, 0]
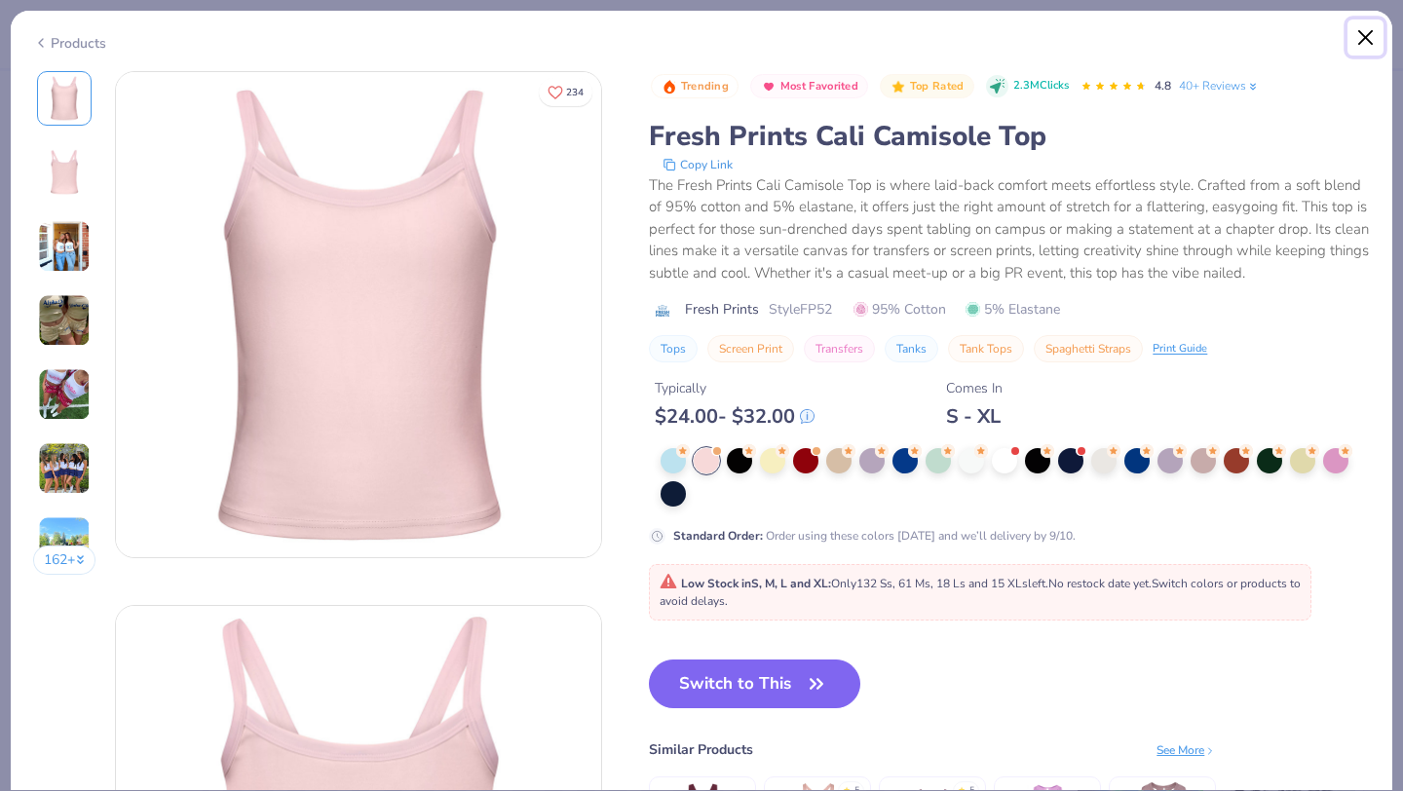
click at [1358, 33] on button "Close" at bounding box center [1366, 37] width 37 height 37
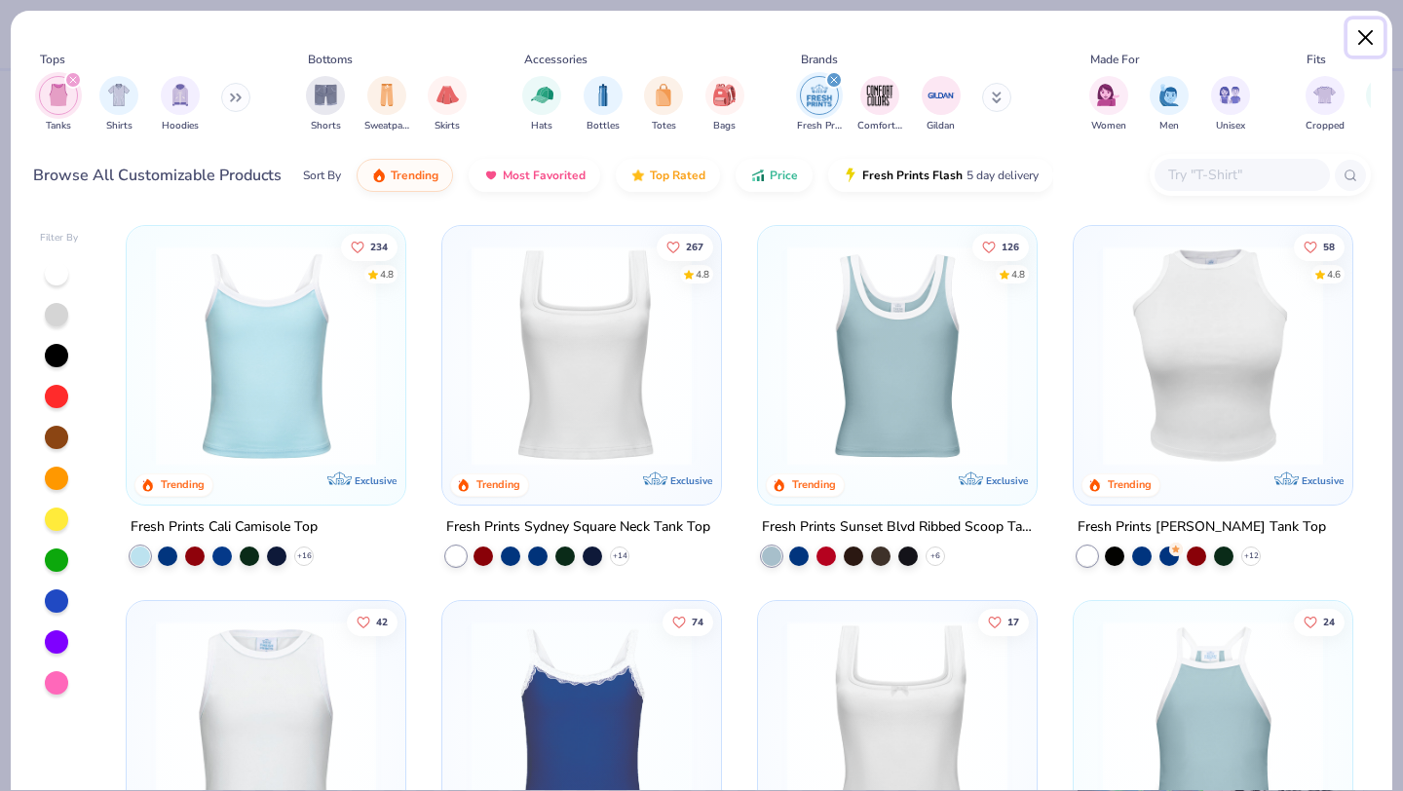
click at [1367, 40] on button "Close" at bounding box center [1366, 37] width 37 height 37
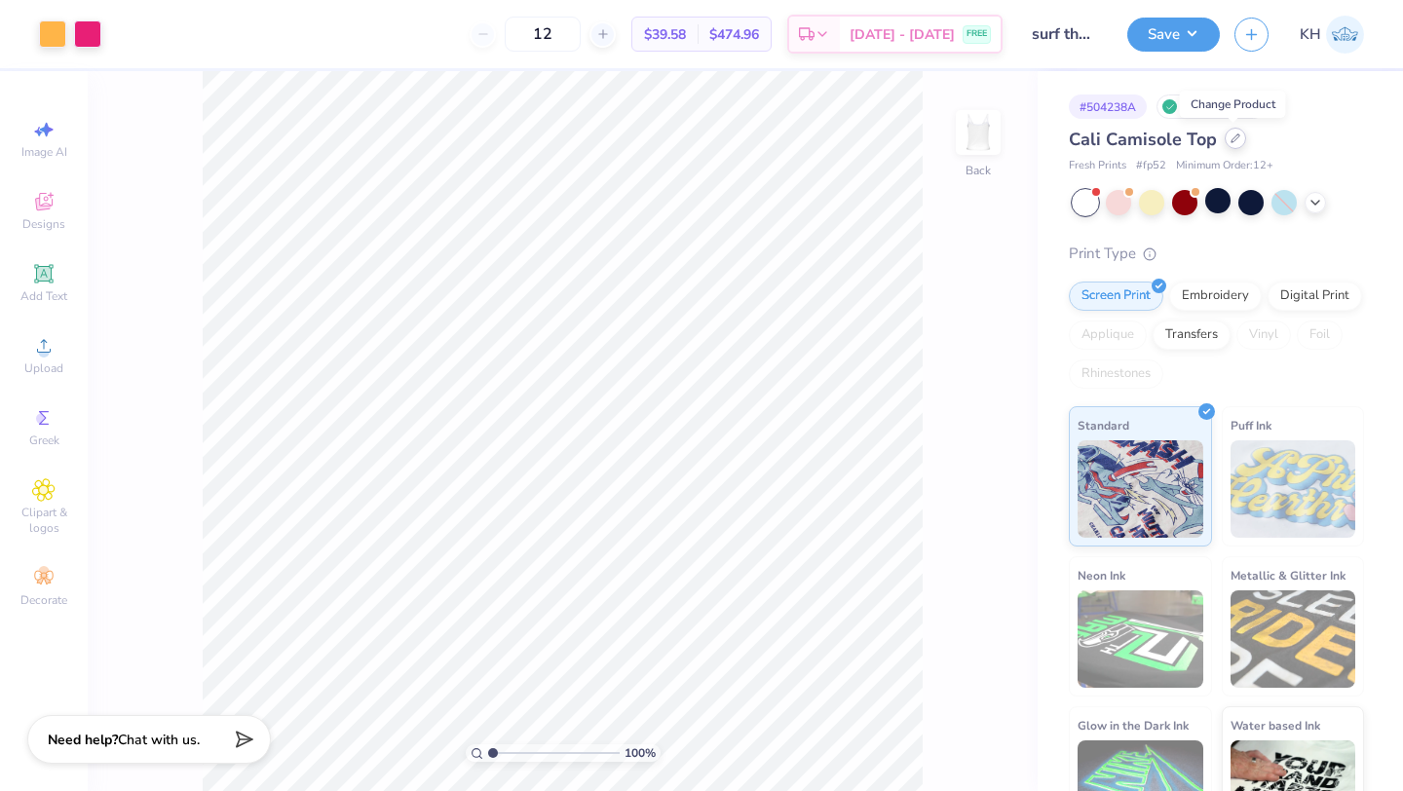
click at [1238, 144] on div at bounding box center [1235, 138] width 21 height 21
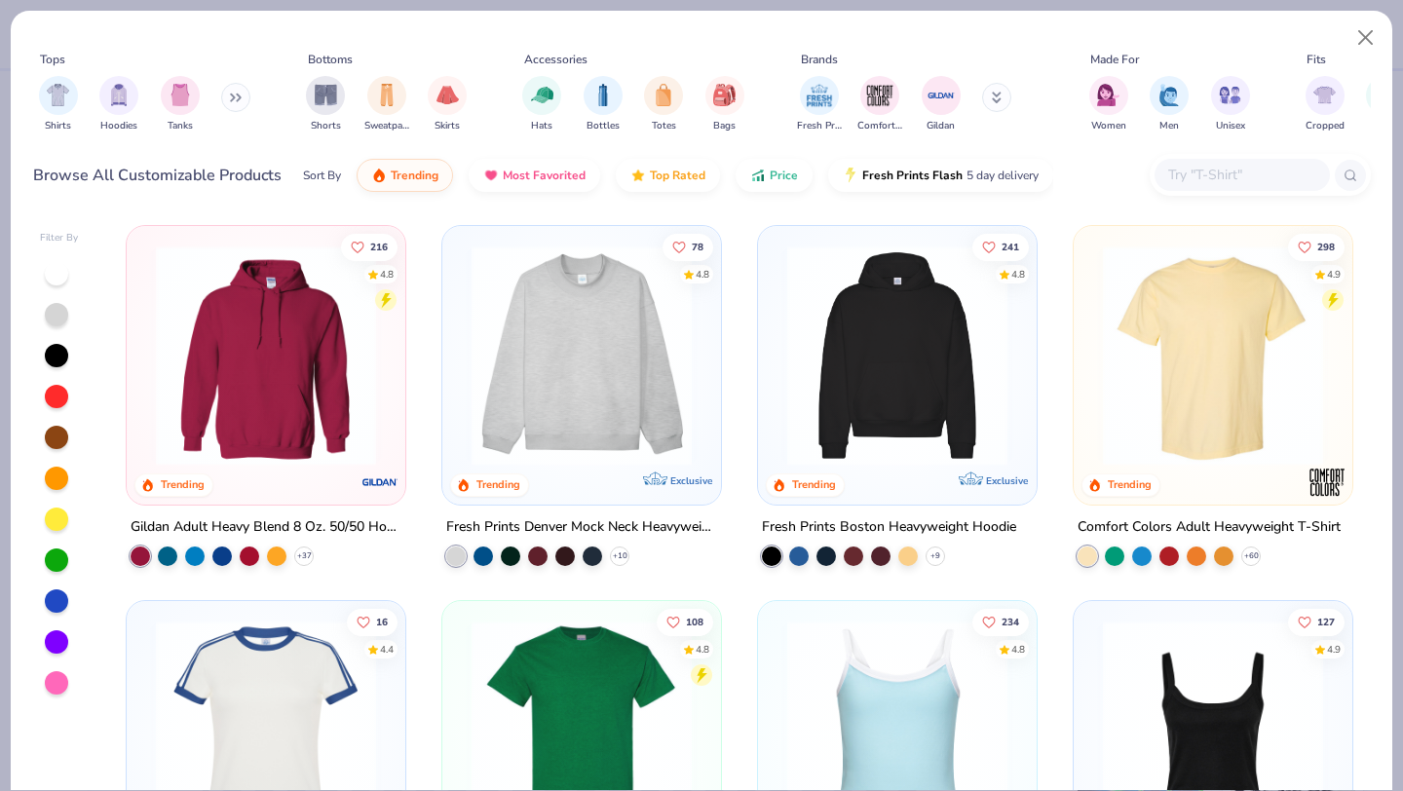
click at [1183, 178] on input "text" at bounding box center [1241, 175] width 150 height 22
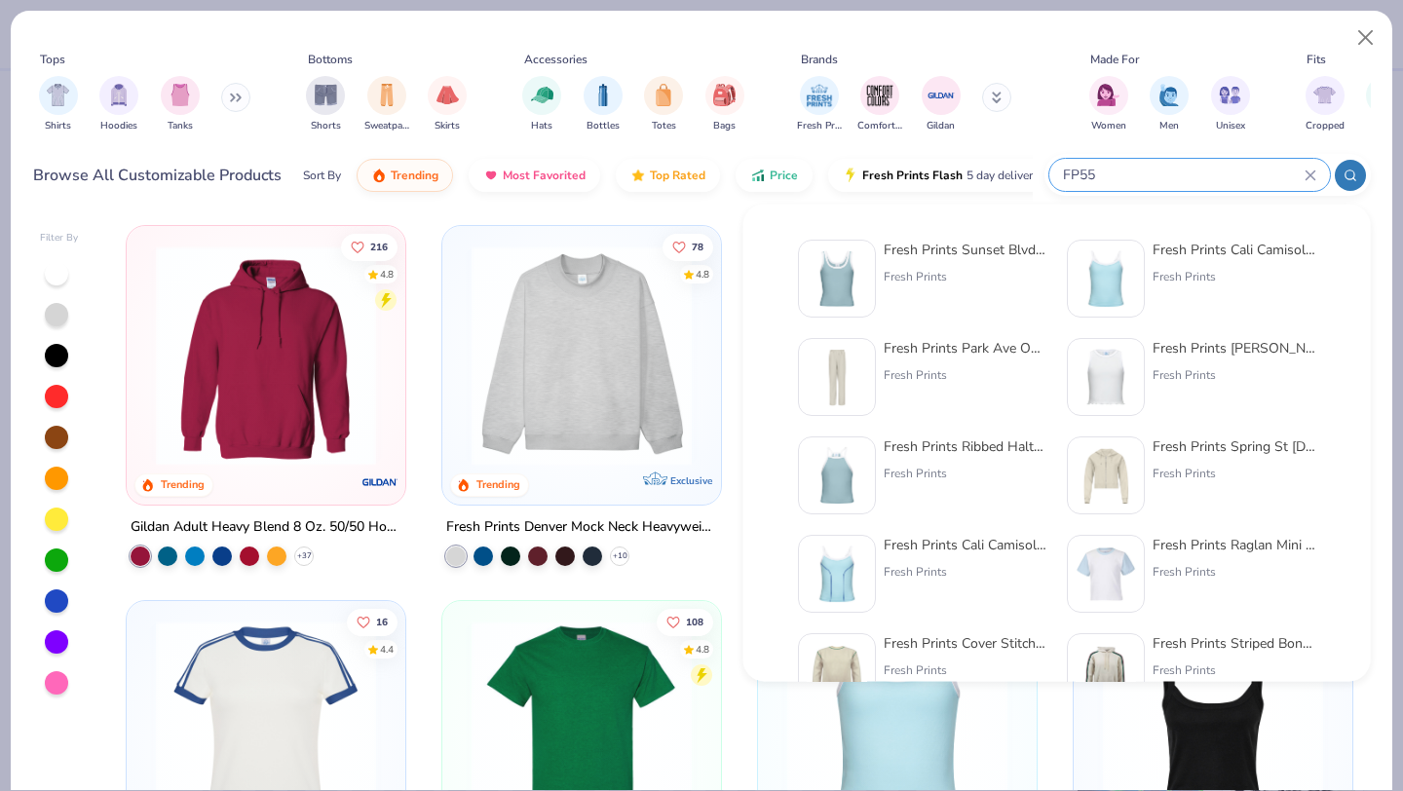
type input "FP55"
click at [961, 248] on div "Fresh Prints Sunset Blvd Ribbed Scoop Tank Top" at bounding box center [966, 250] width 164 height 20
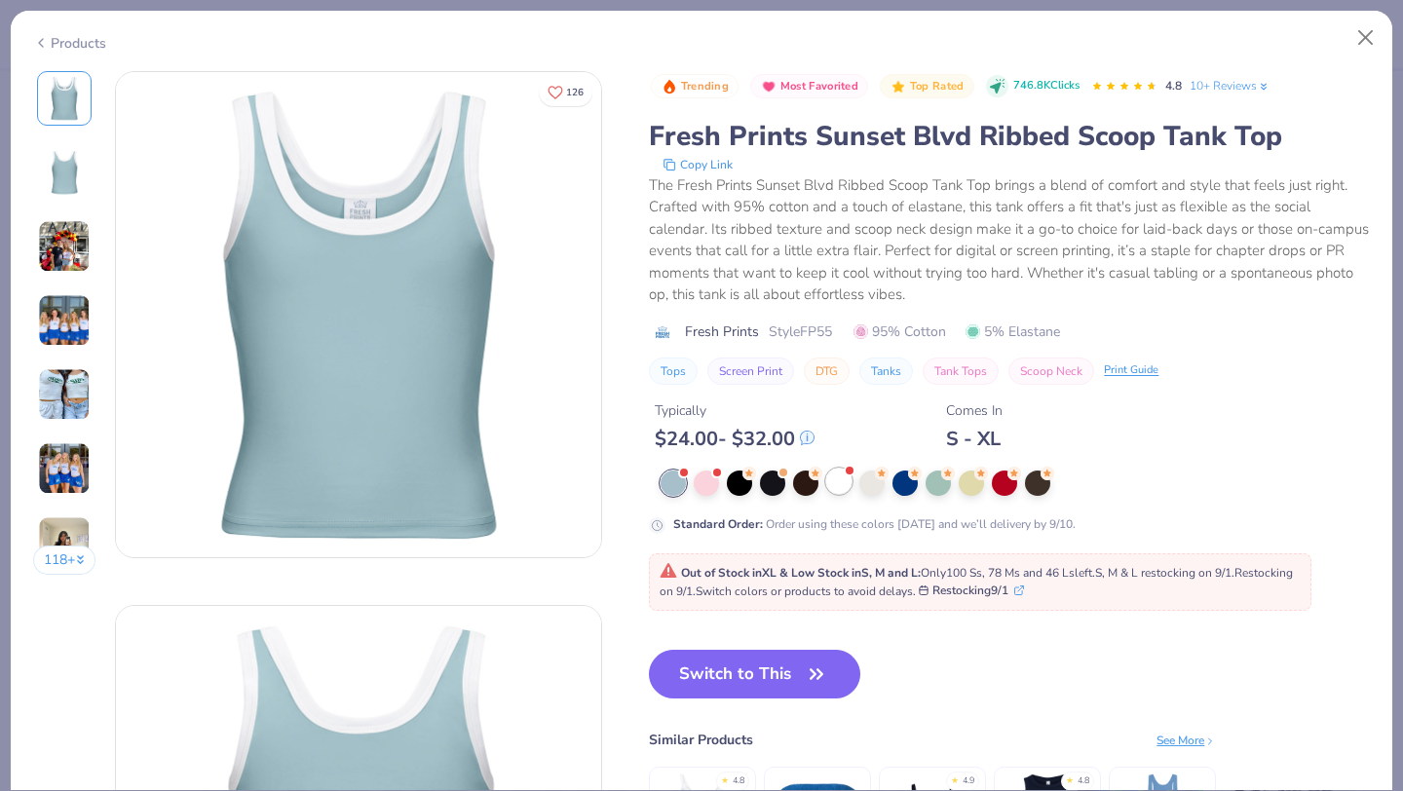
click at [844, 476] on div at bounding box center [838, 481] width 25 height 25
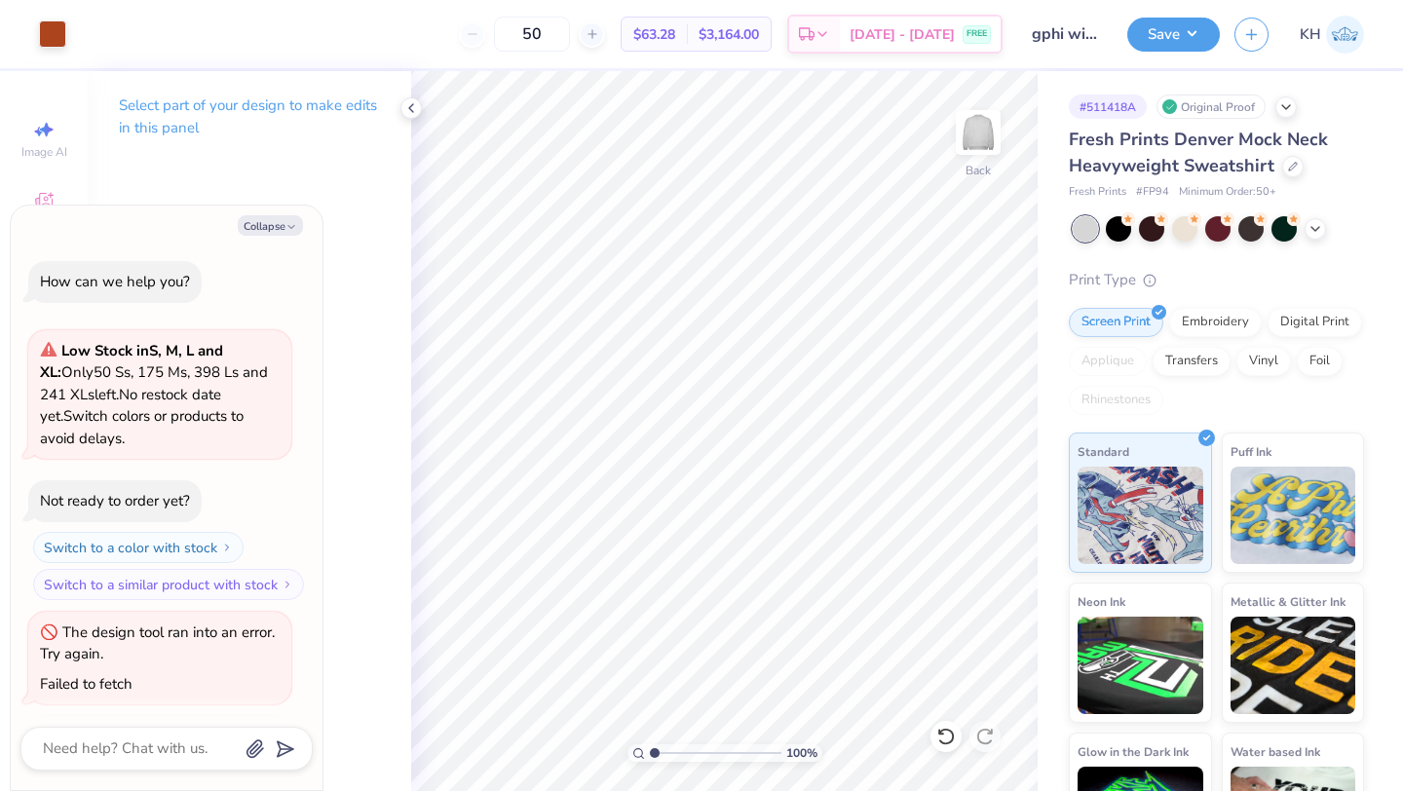
scroll to position [422, 0]
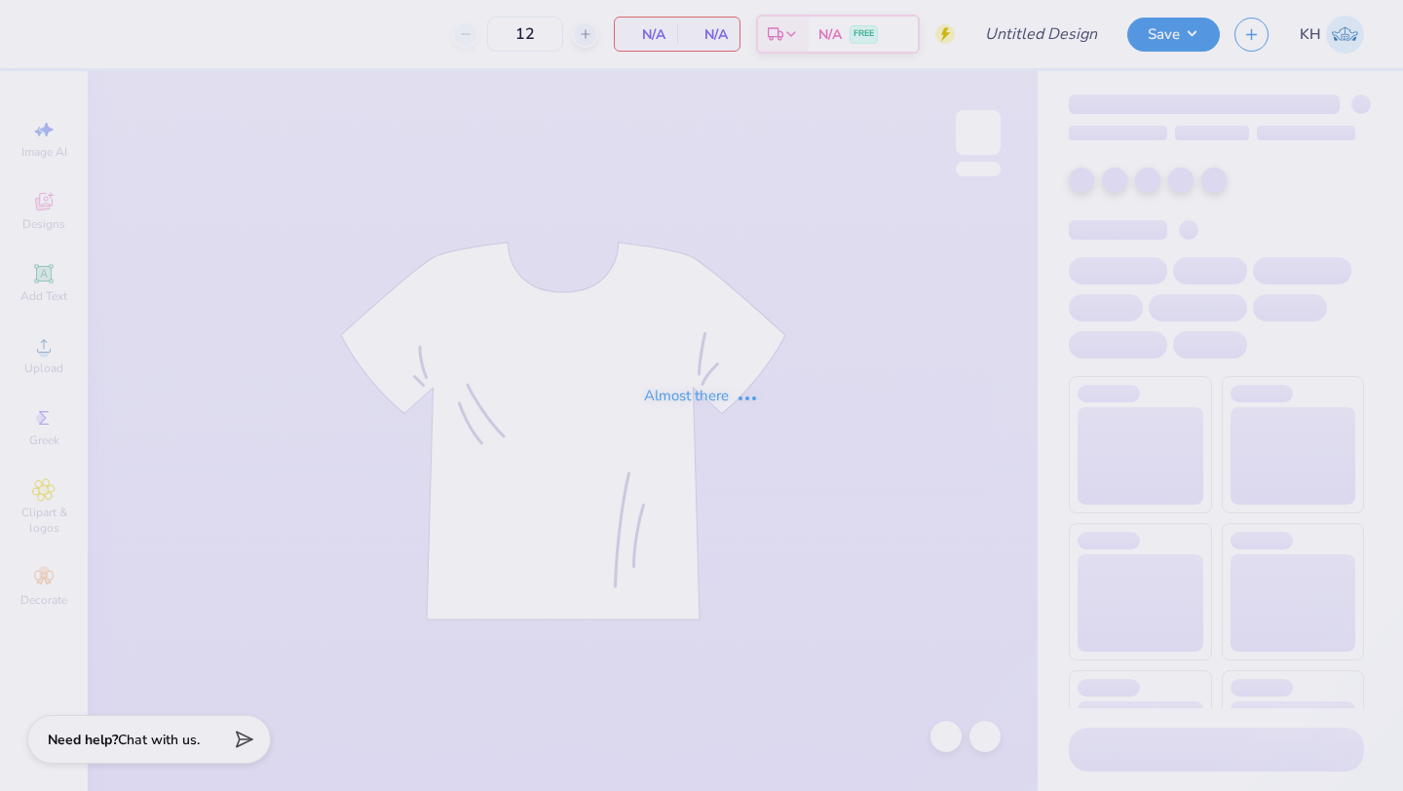
type input "surf themed bid day"
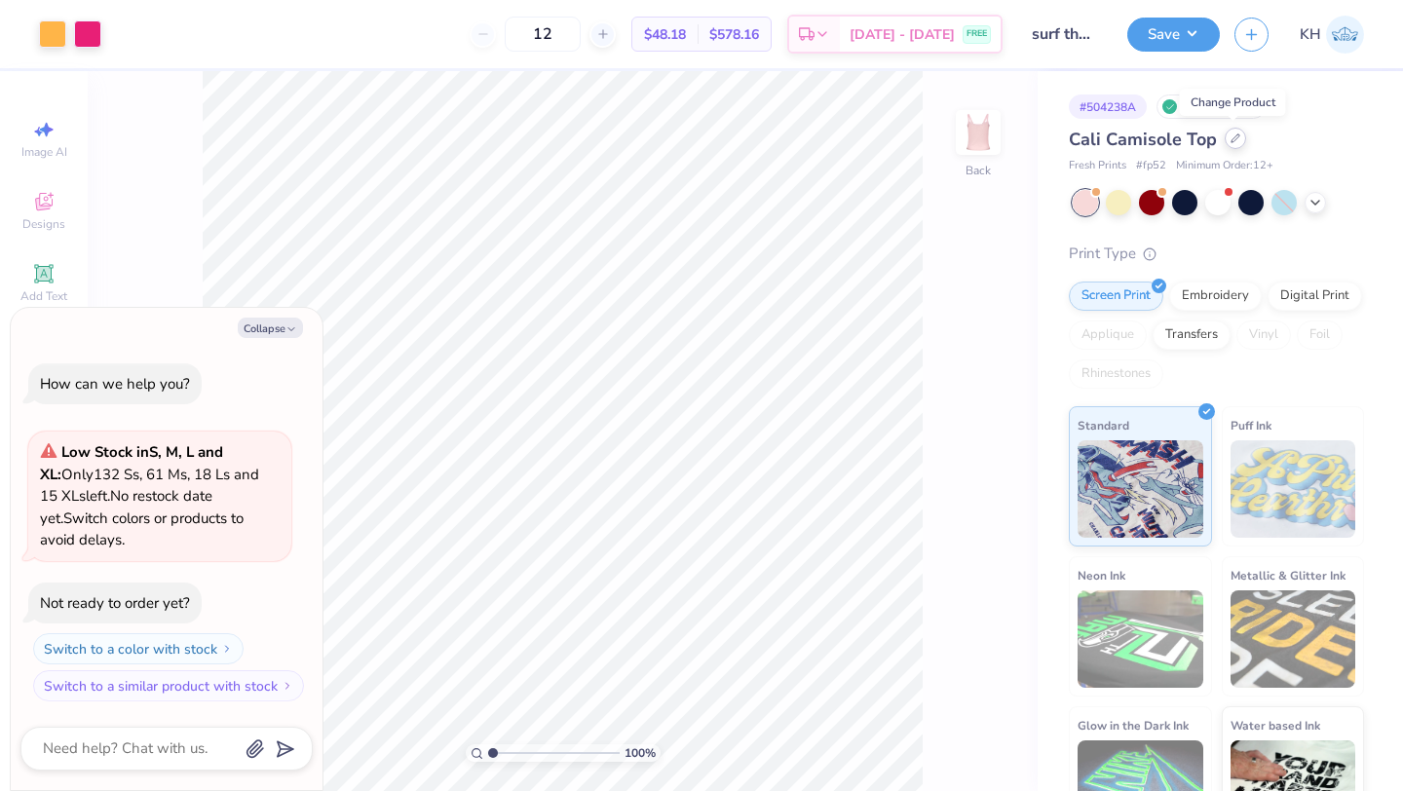
click at [1231, 142] on icon at bounding box center [1236, 138] width 10 height 10
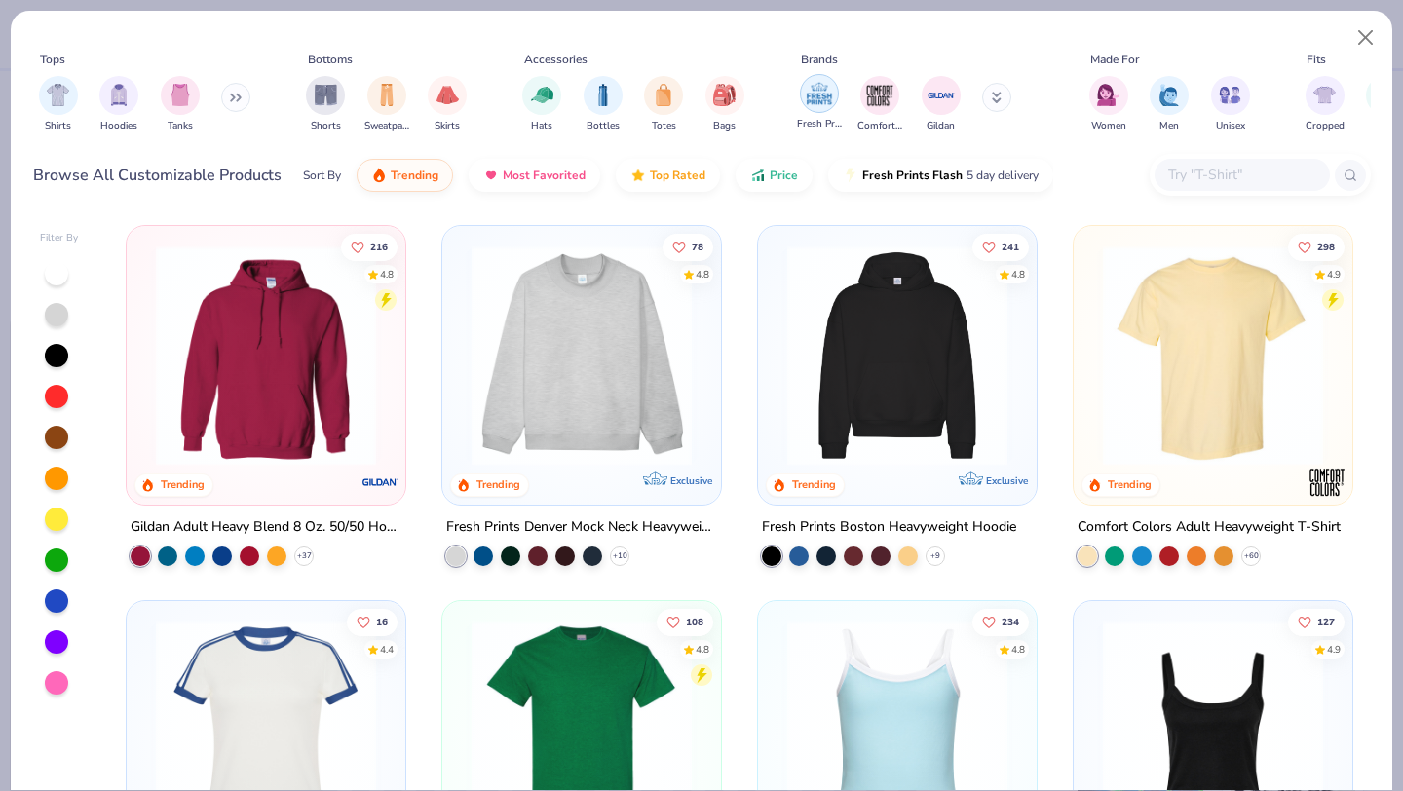
click at [809, 104] on img "filter for Fresh Prints" at bounding box center [819, 93] width 29 height 29
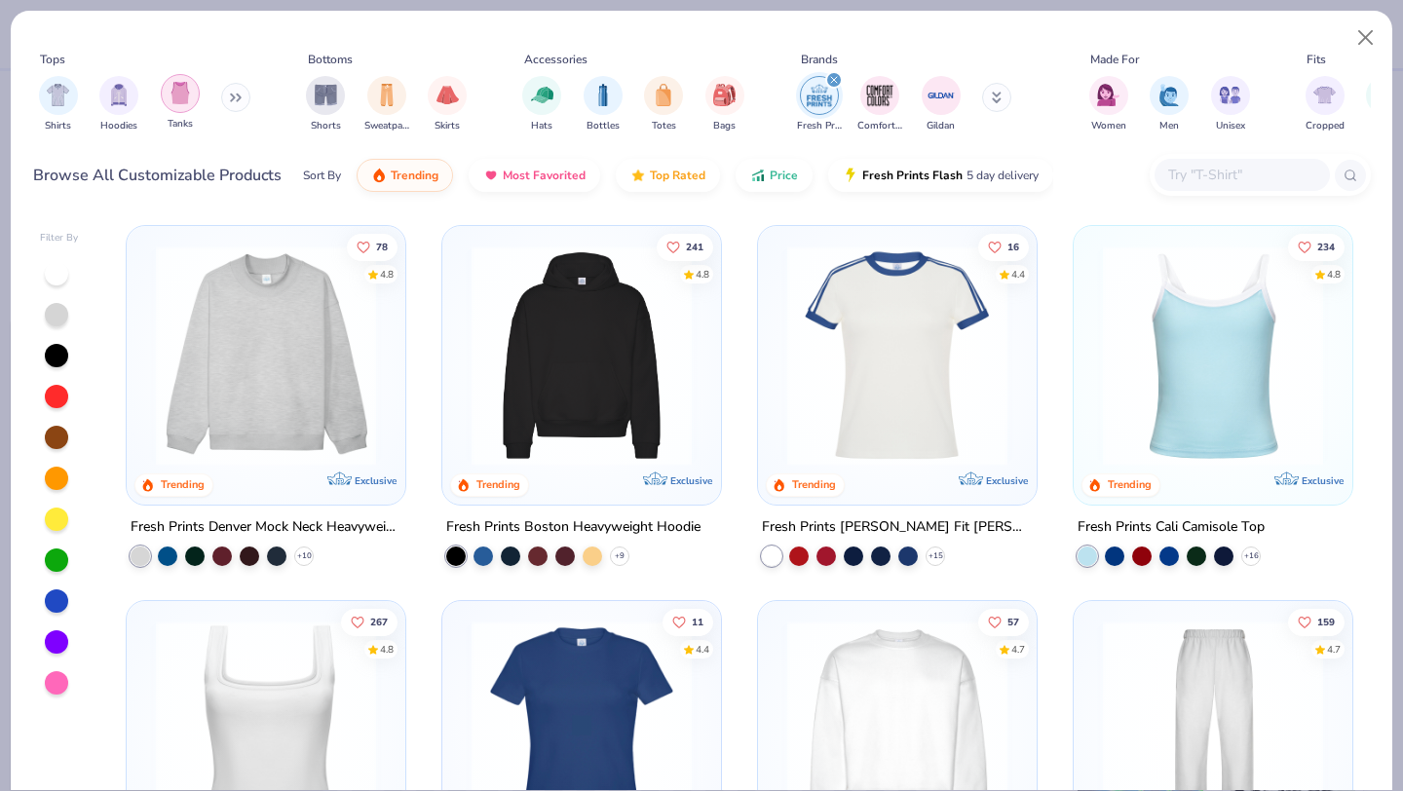
click at [178, 96] on img "filter for Tanks" at bounding box center [180, 93] width 21 height 22
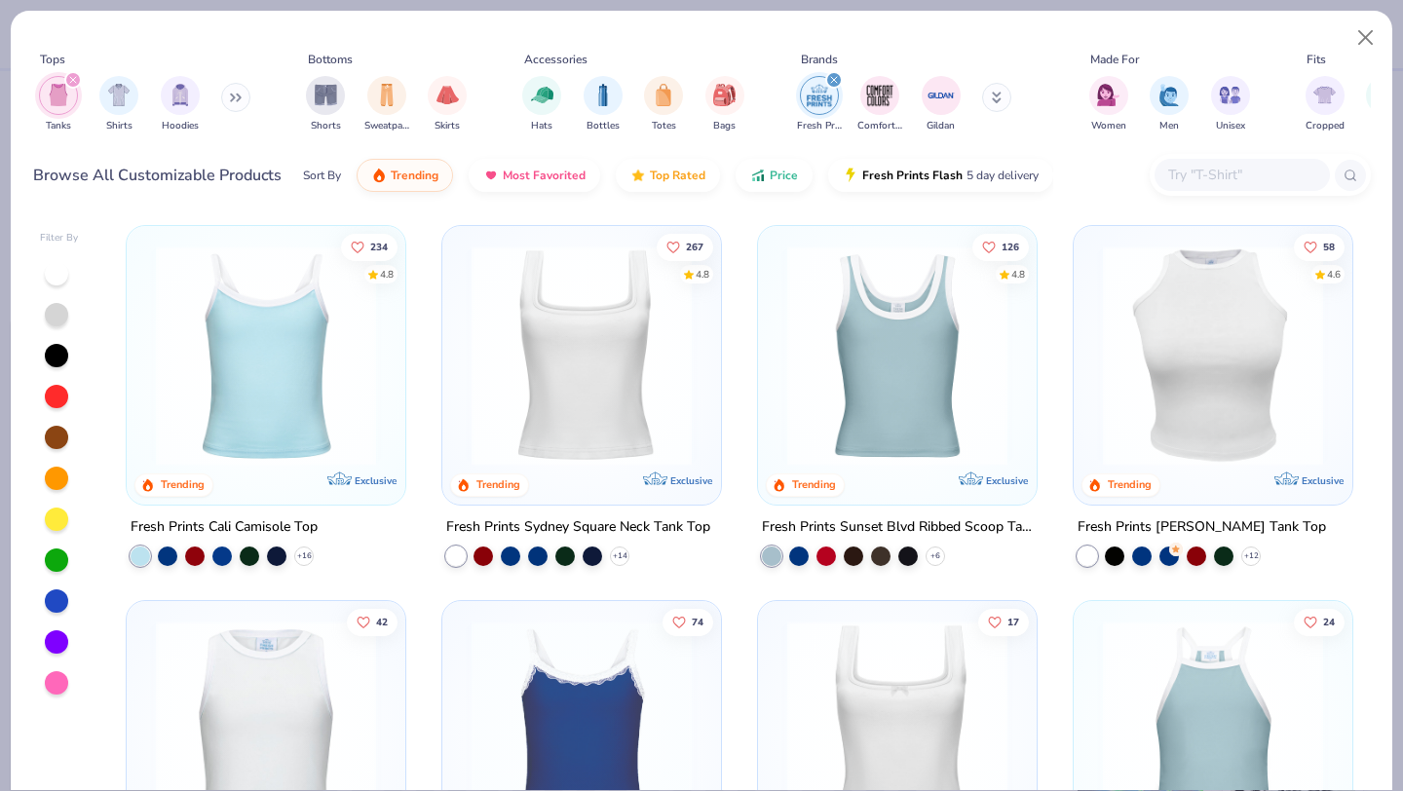
click at [610, 378] on img at bounding box center [582, 356] width 240 height 220
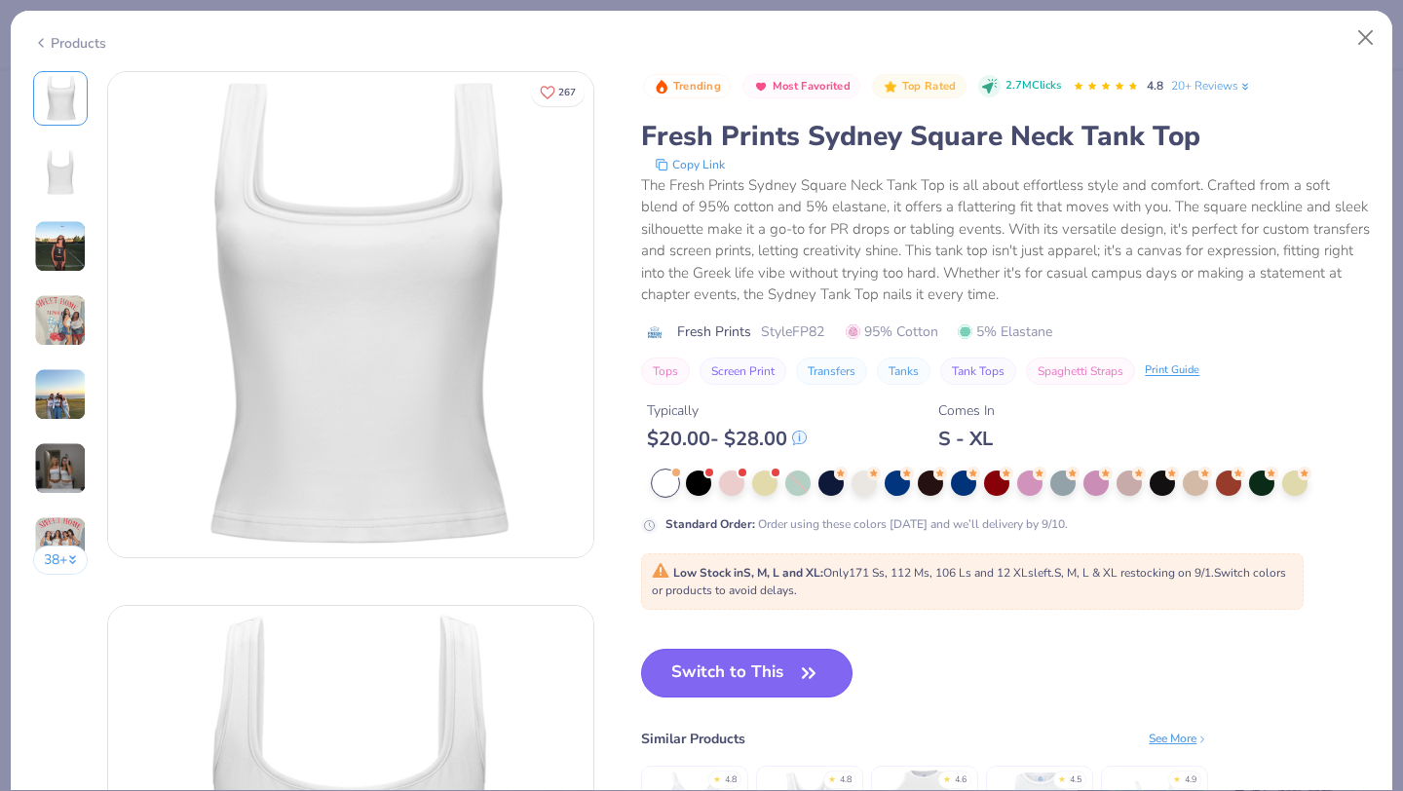
click at [761, 665] on button "Switch to This" at bounding box center [746, 673] width 211 height 49
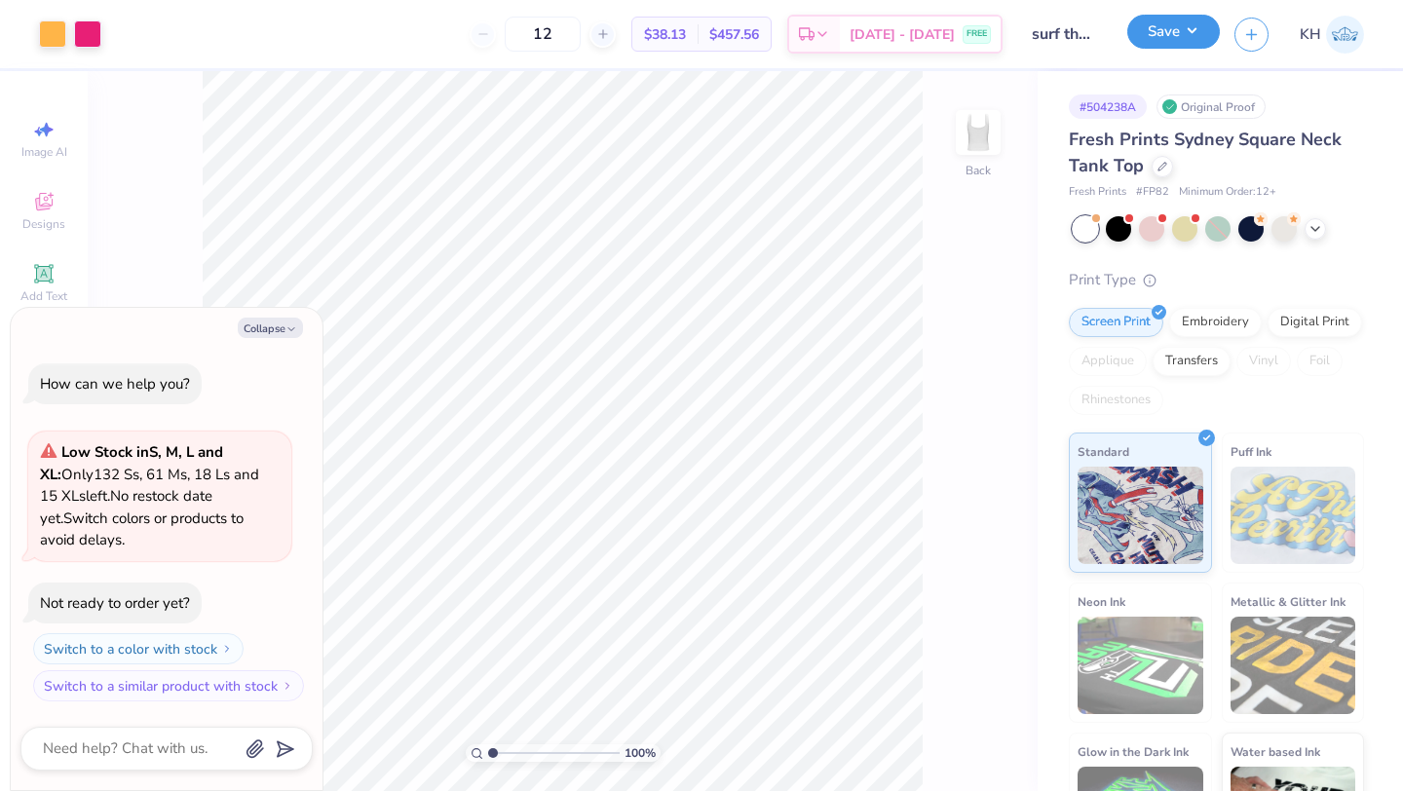
click at [1188, 38] on button "Save" at bounding box center [1173, 32] width 93 height 34
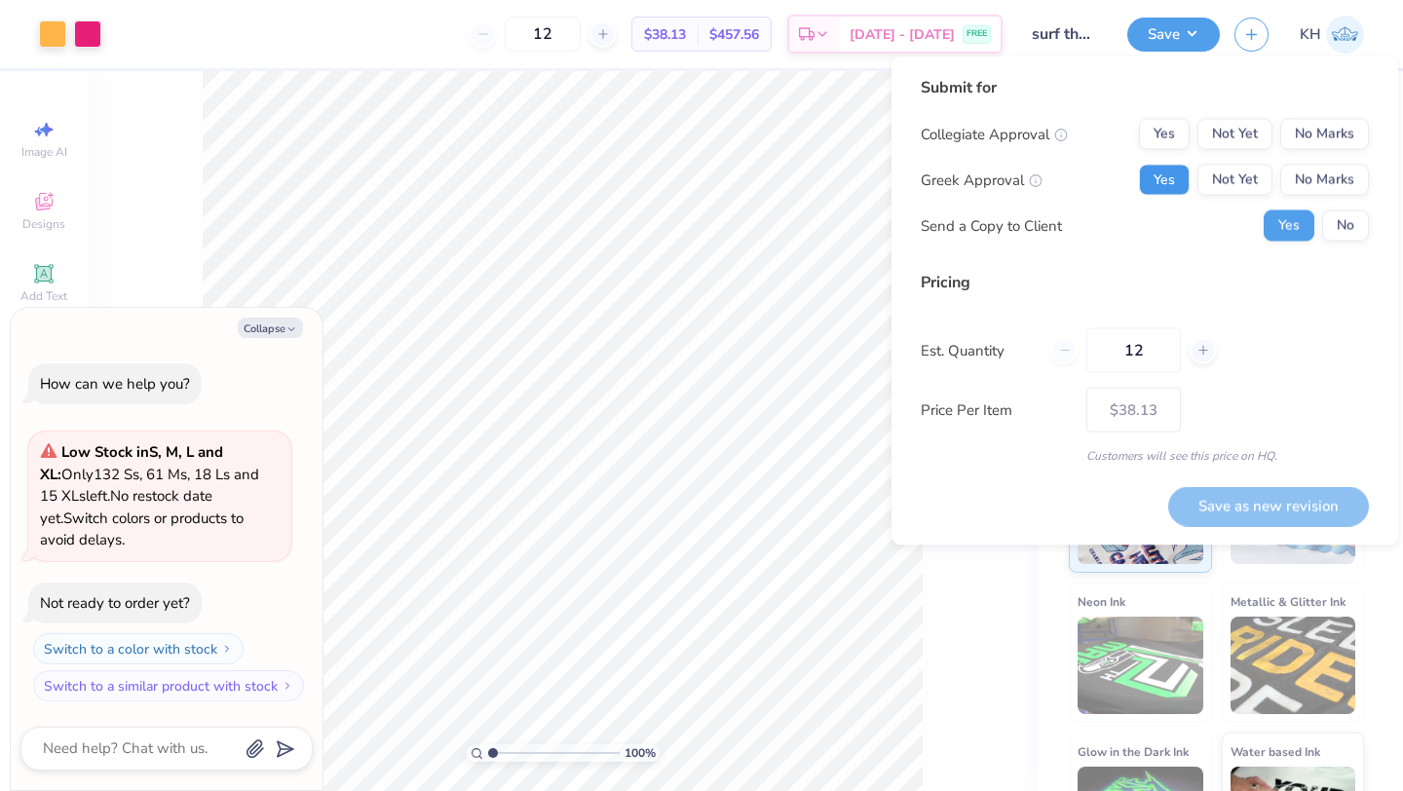
click at [1175, 179] on button "Yes" at bounding box center [1164, 180] width 51 height 31
click at [1308, 136] on button "No Marks" at bounding box center [1324, 134] width 89 height 31
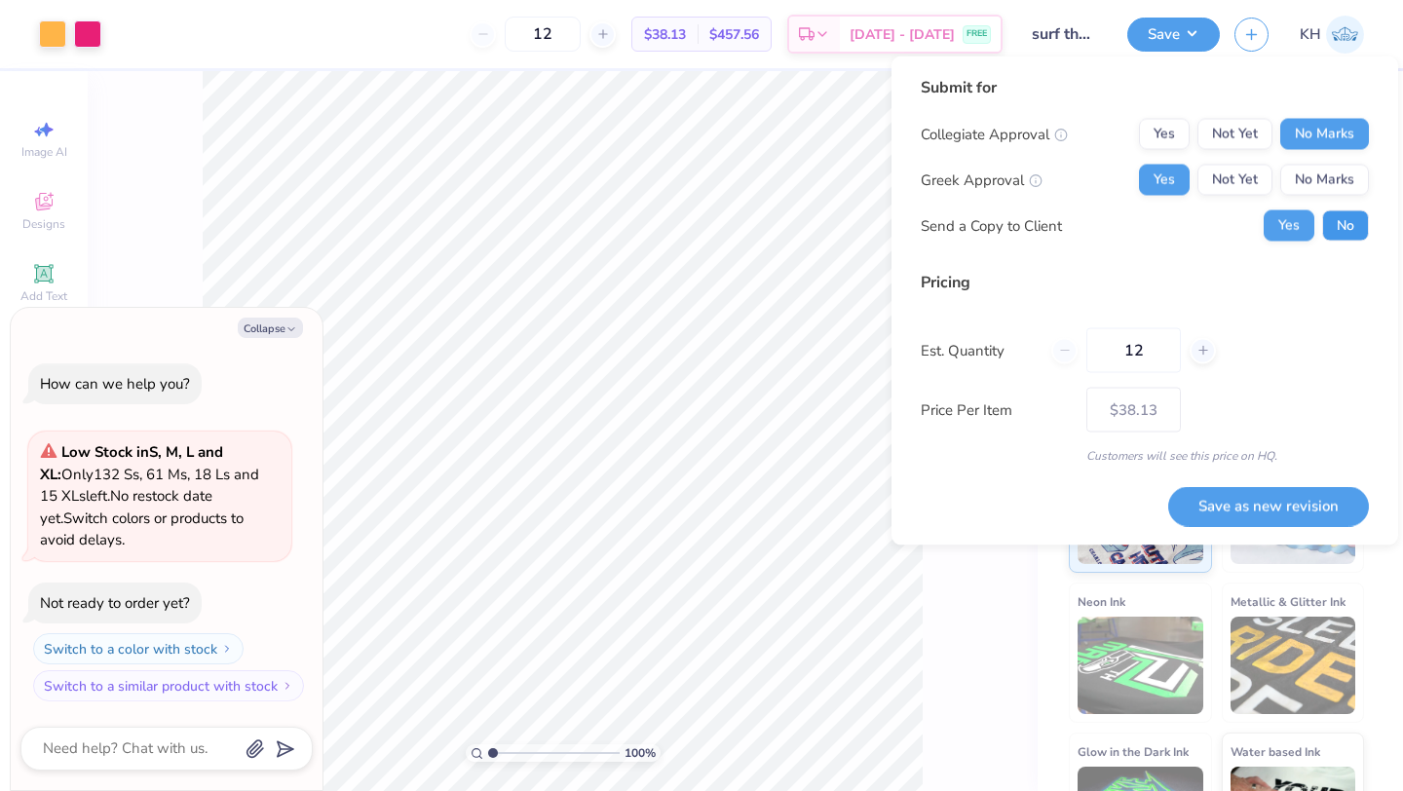
click at [1349, 218] on button "No" at bounding box center [1345, 225] width 47 height 31
type textarea "x"
click at [1279, 510] on button "Save as new revision" at bounding box center [1268, 506] width 201 height 40
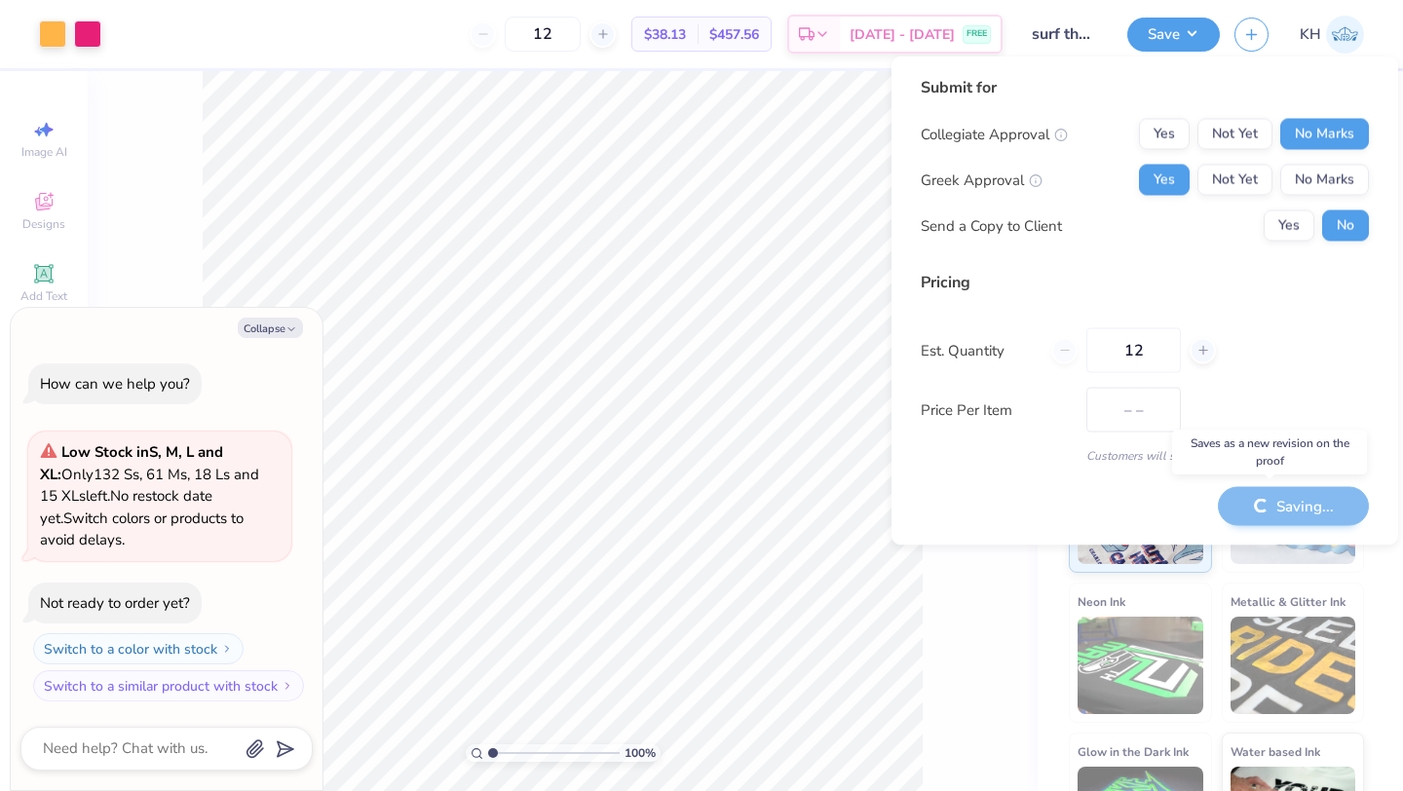
type input "$38.13"
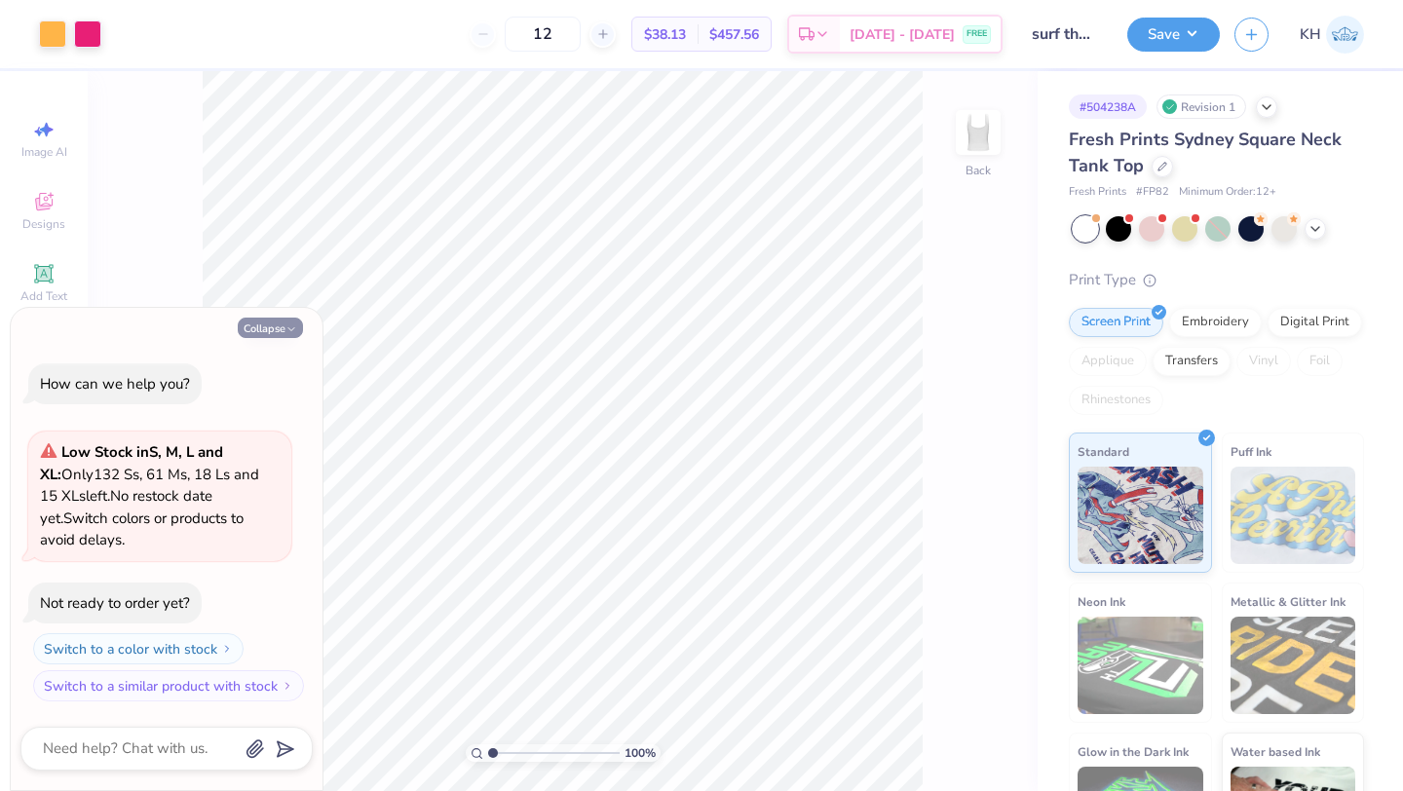
click at [292, 324] on icon "button" at bounding box center [291, 329] width 12 height 12
type textarea "x"
